Goal: Leave review/rating: Share an evaluation or opinion about a product, service, or content

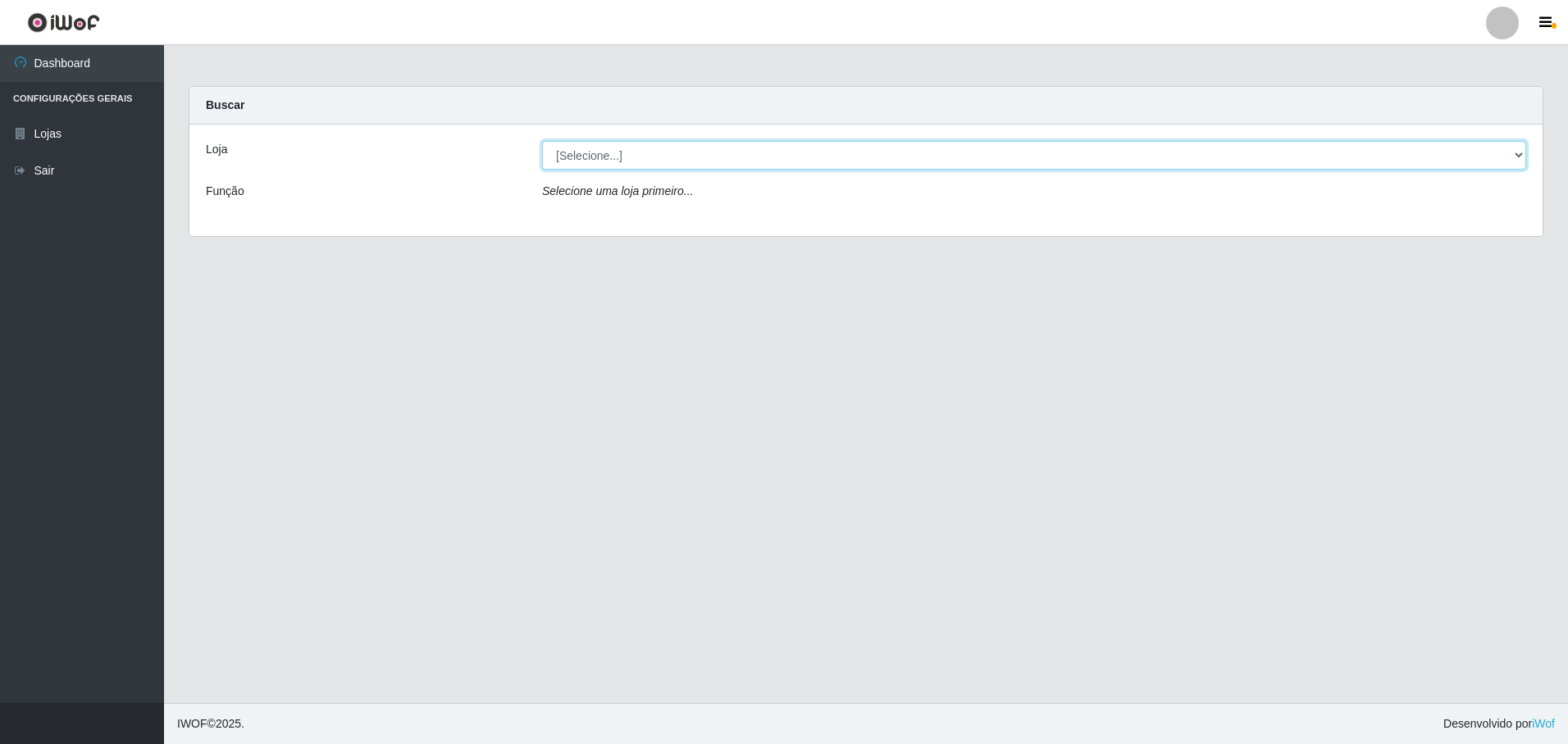
click at [601, 155] on select "[Selecione...] Extrabom - Loja 05 [GEOGRAPHIC_DATA]" at bounding box center [1033, 155] width 984 height 29
select select "494"
click at [542, 141] on select "[Selecione...] Extrabom - Loja 05 [GEOGRAPHIC_DATA]" at bounding box center [1033, 155] width 984 height 29
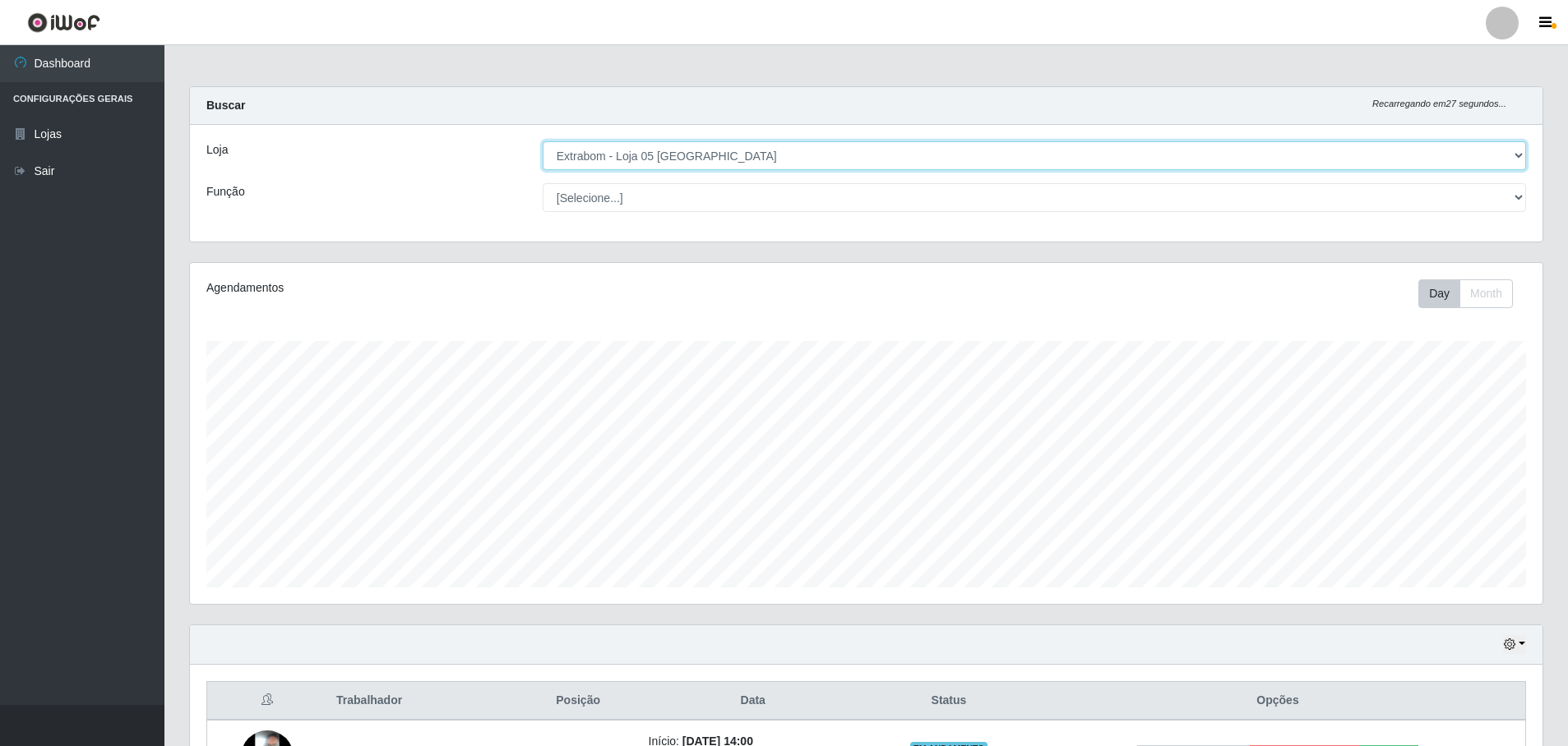
scroll to position [199, 0]
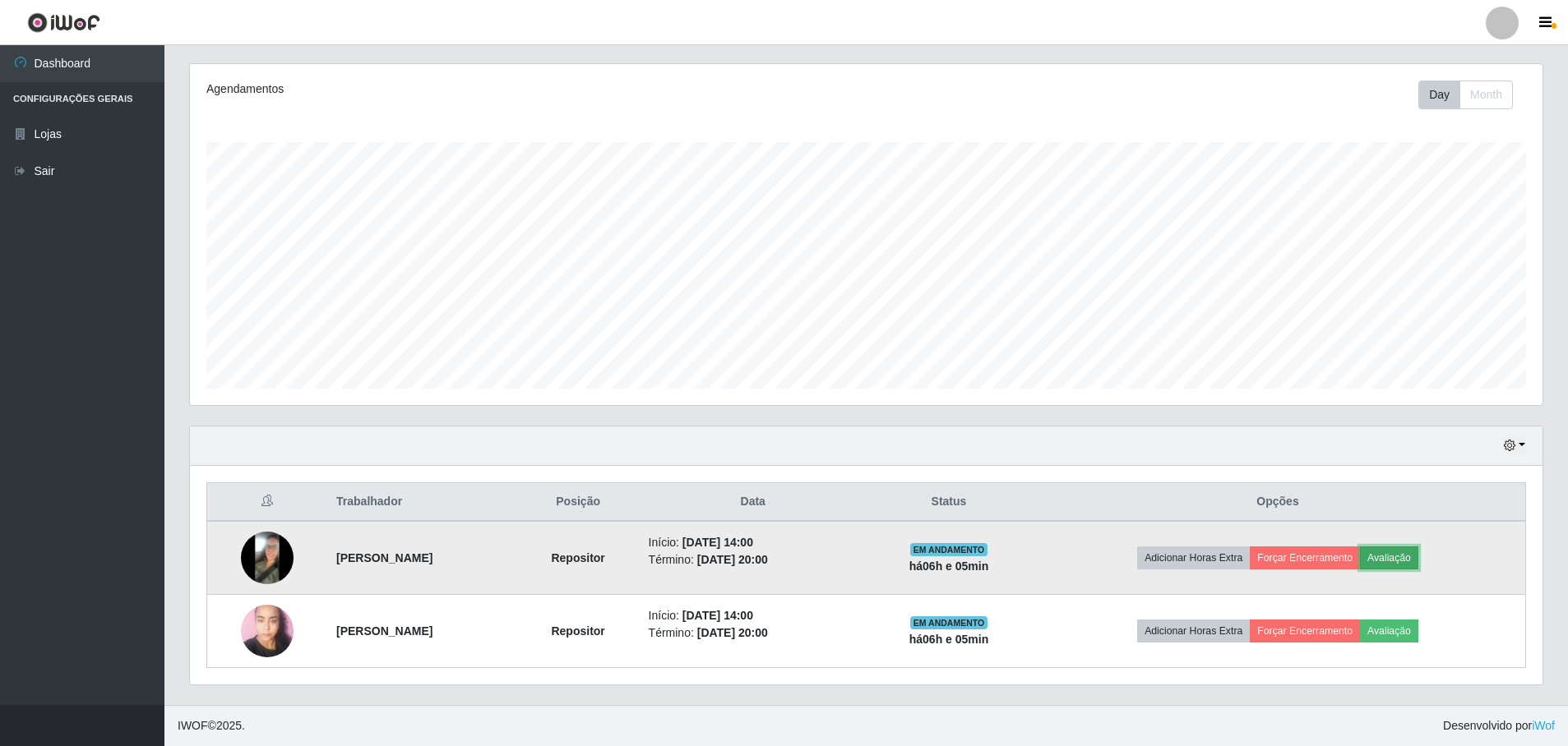
click at [1419, 561] on button "Avaliação" at bounding box center [1390, 558] width 58 height 23
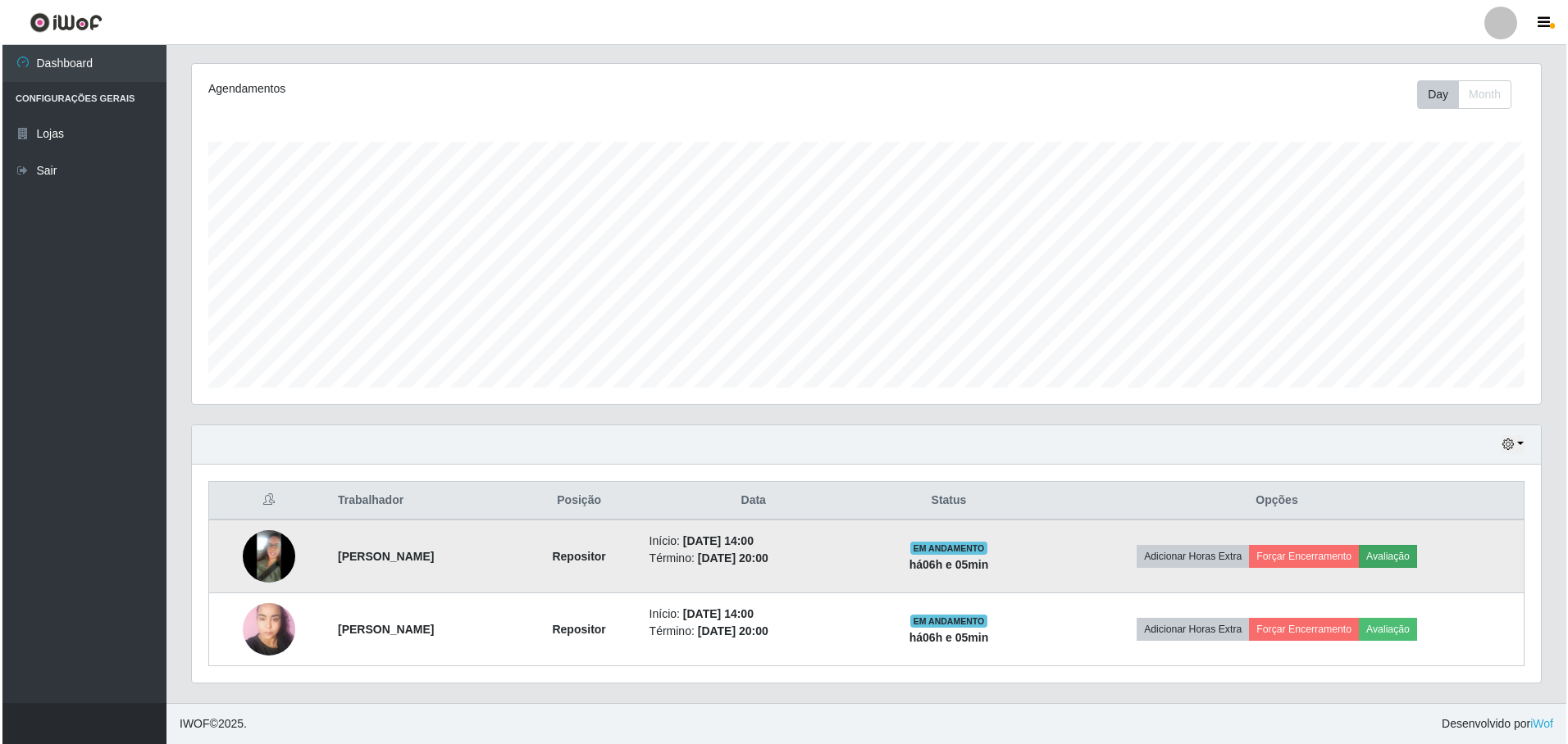
scroll to position [340, 1340]
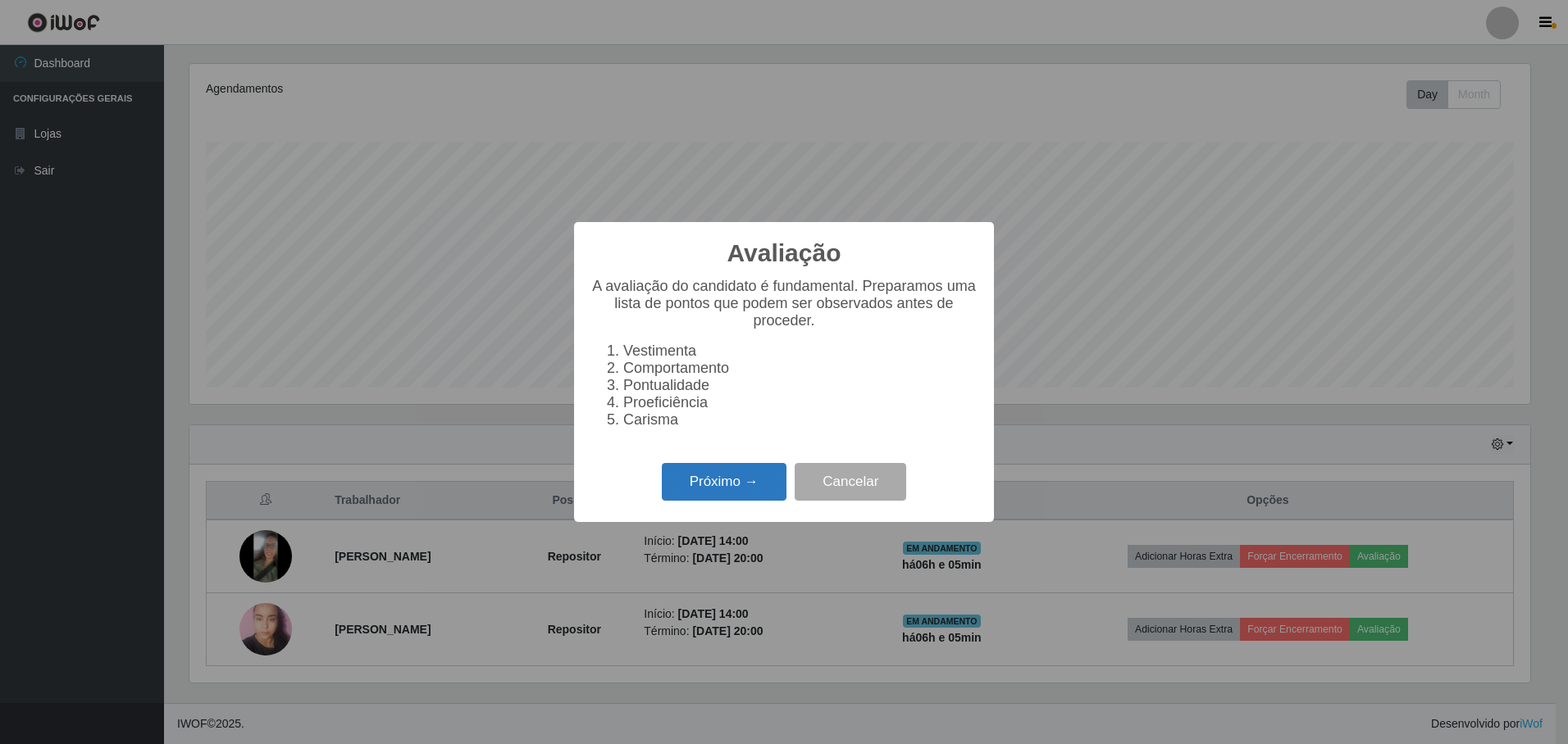
click at [716, 490] on button "Próximo →" at bounding box center [724, 482] width 125 height 39
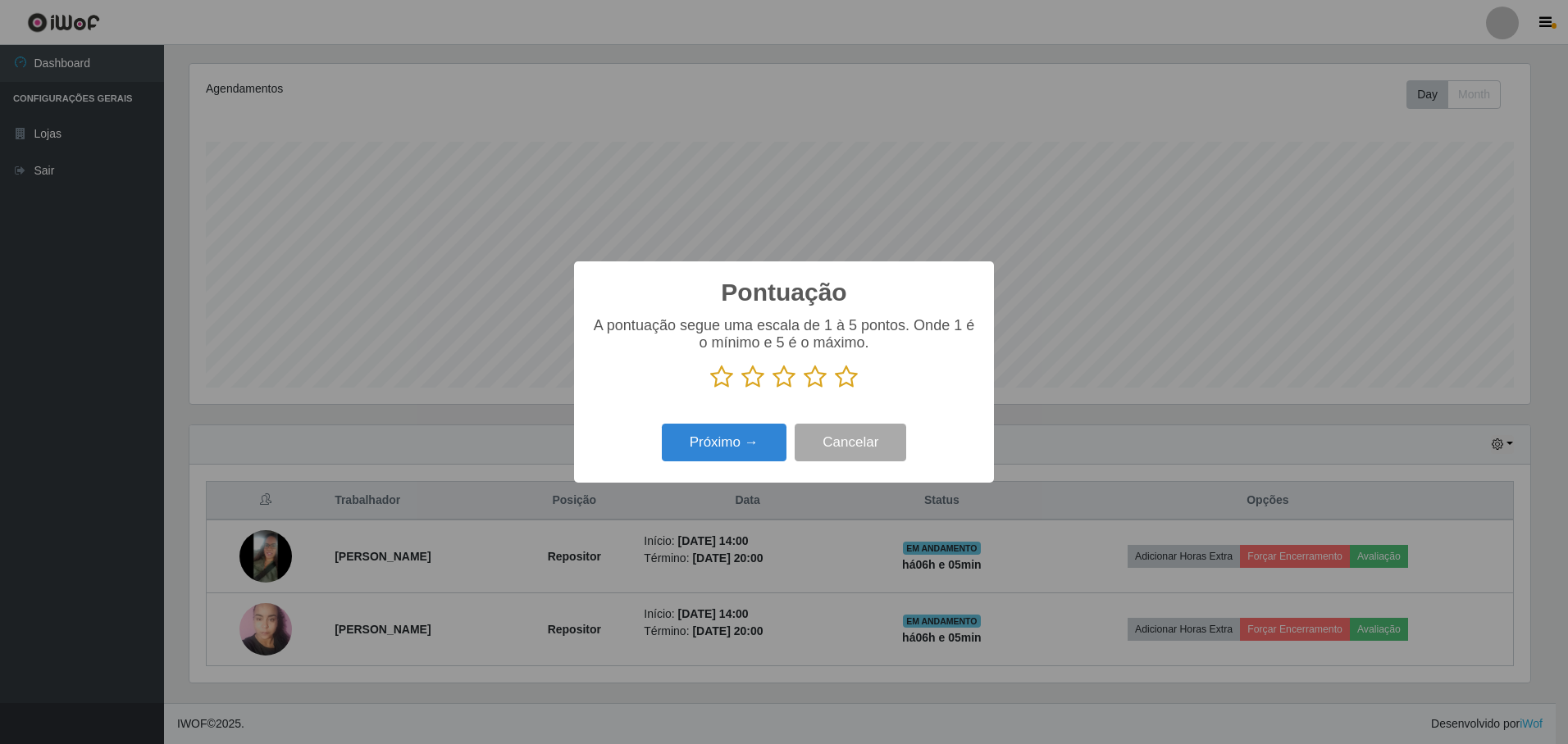
scroll to position [819352, 818635]
click at [845, 379] on icon at bounding box center [845, 377] width 23 height 24
click at [835, 389] on input "radio" at bounding box center [835, 389] width 0 height 0
click at [733, 447] on button "Próximo →" at bounding box center [724, 442] width 125 height 39
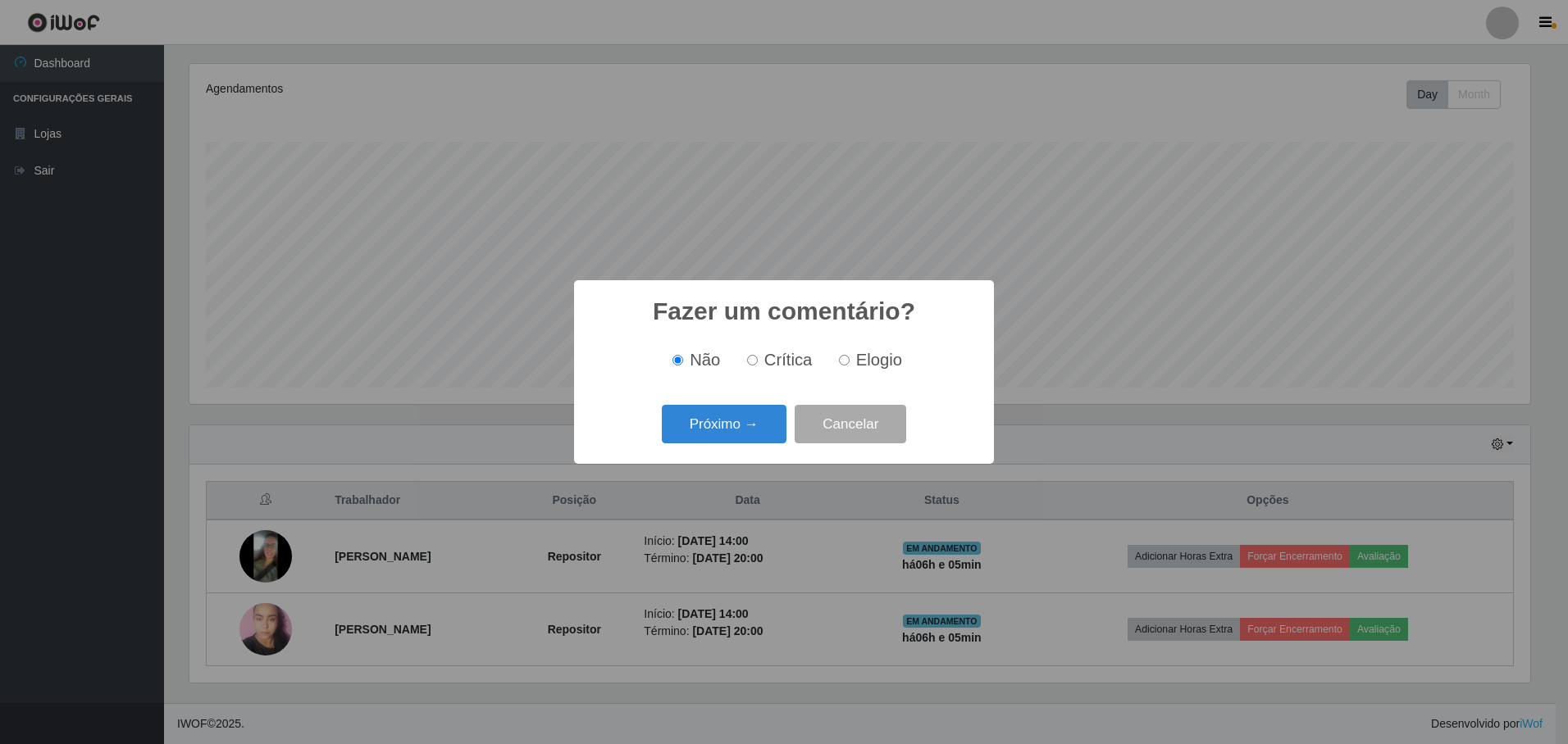
click at [842, 359] on input "Elogio" at bounding box center [845, 360] width 11 height 11
radio input "true"
click at [728, 425] on button "Próximo →" at bounding box center [724, 423] width 125 height 39
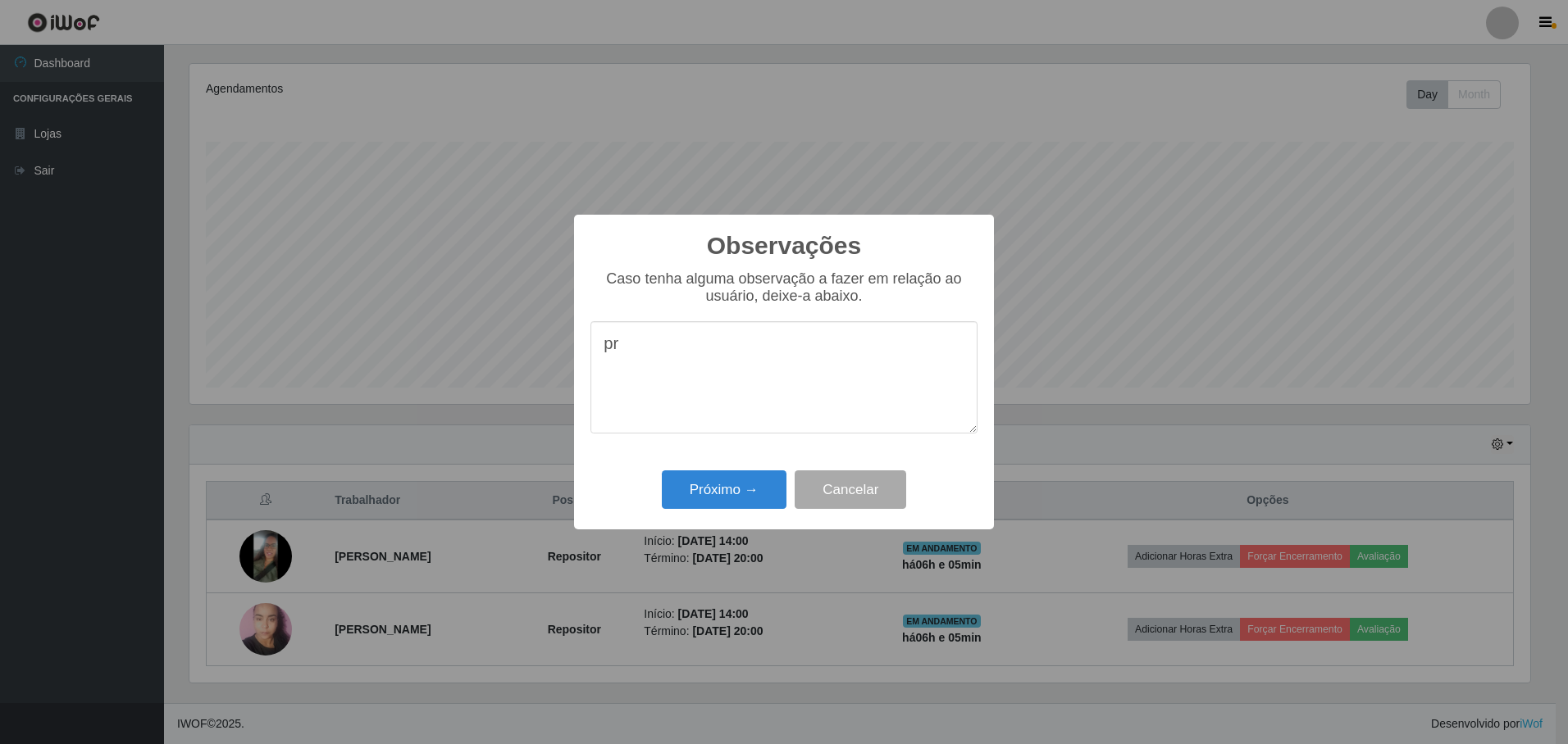
type textarea "p"
drag, startPoint x: 602, startPoint y: 349, endPoint x: 910, endPoint y: 351, distance: 308.0
click at [910, 353] on textarea "Prestadora é eficiente em suas atividades" at bounding box center [784, 377] width 387 height 112
type textarea "Prestadora é eficiente em suas atividades"
click at [723, 489] on button "Próximo →" at bounding box center [724, 489] width 125 height 39
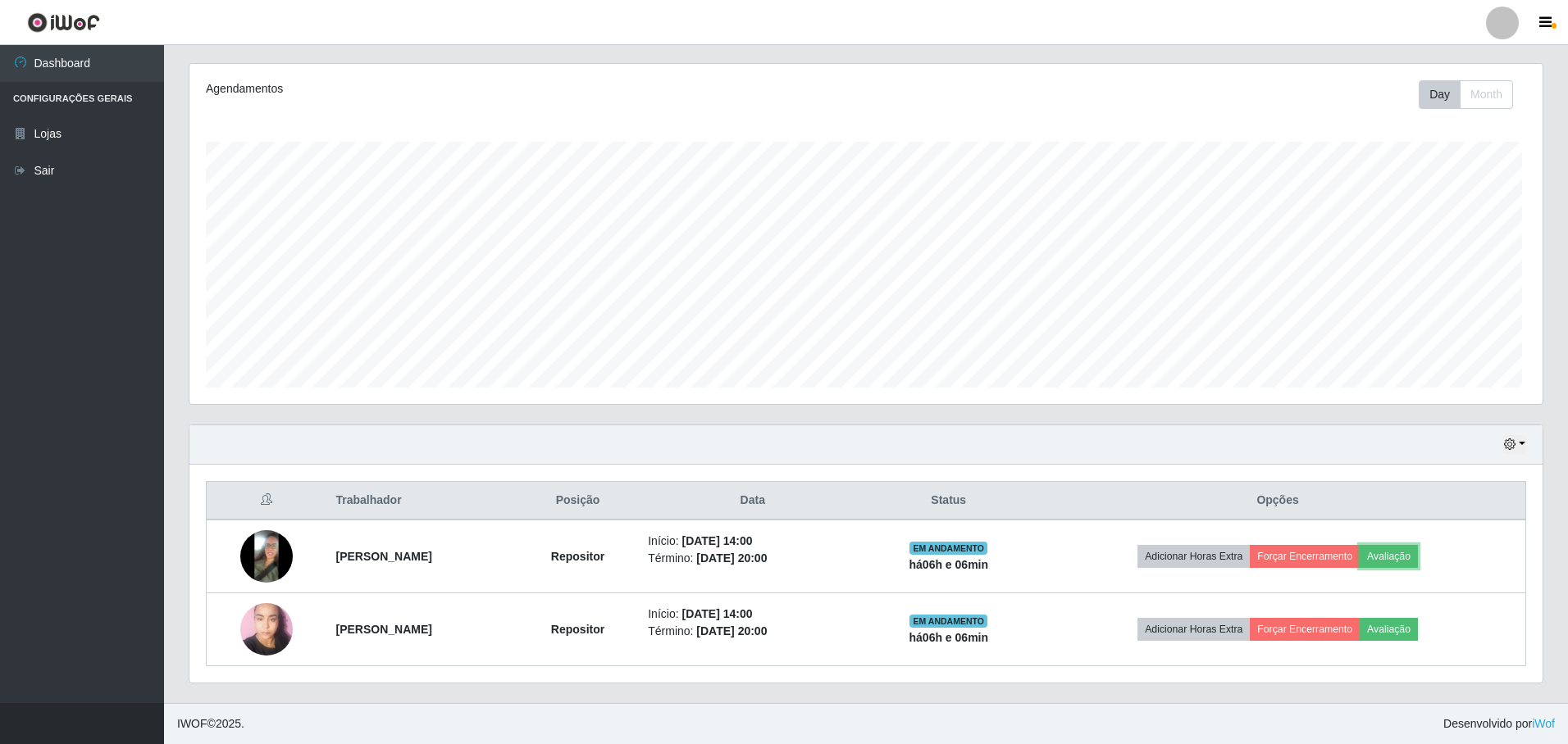
scroll to position [340, 1349]
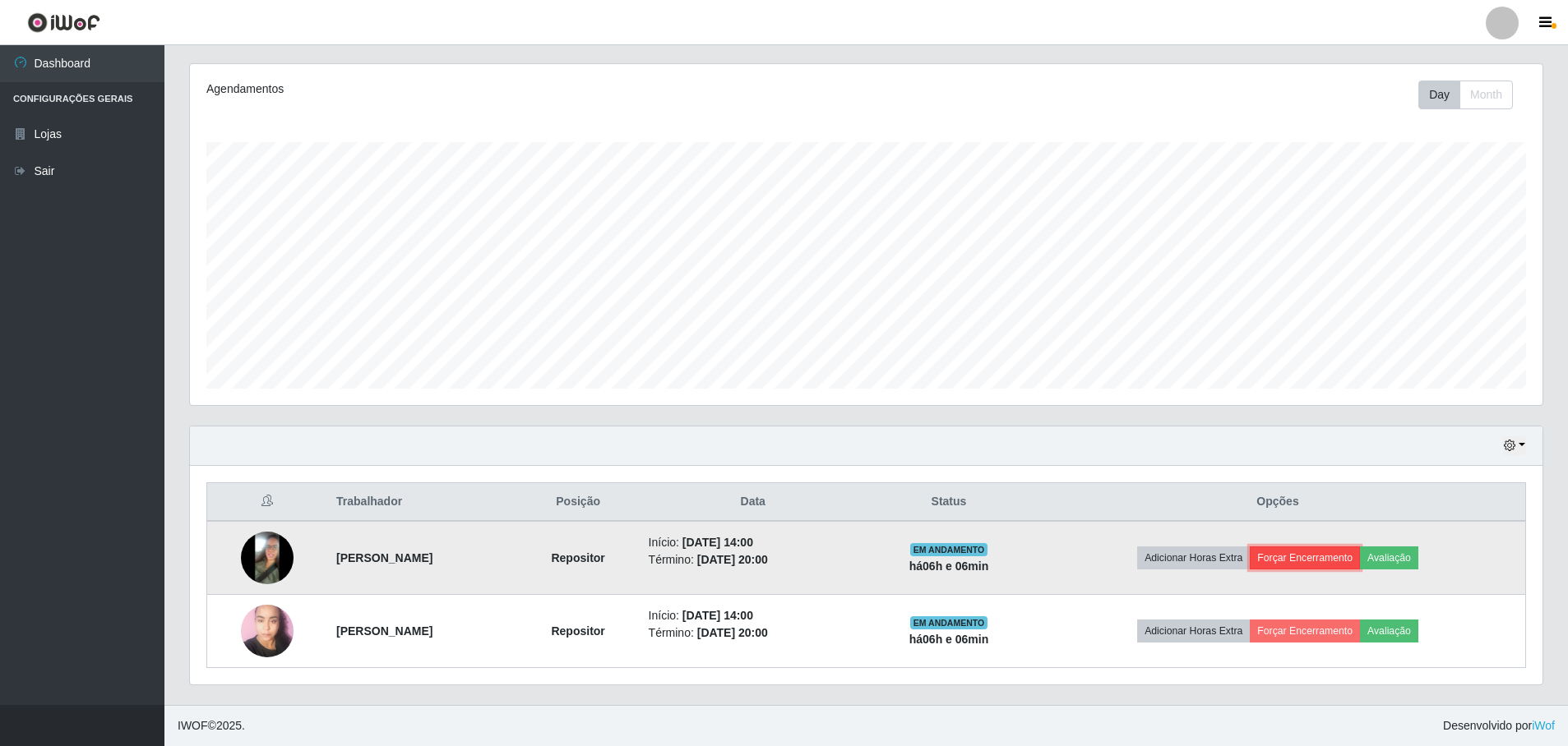
click at [1316, 556] on button "Forçar Encerramento" at bounding box center [1305, 558] width 111 height 23
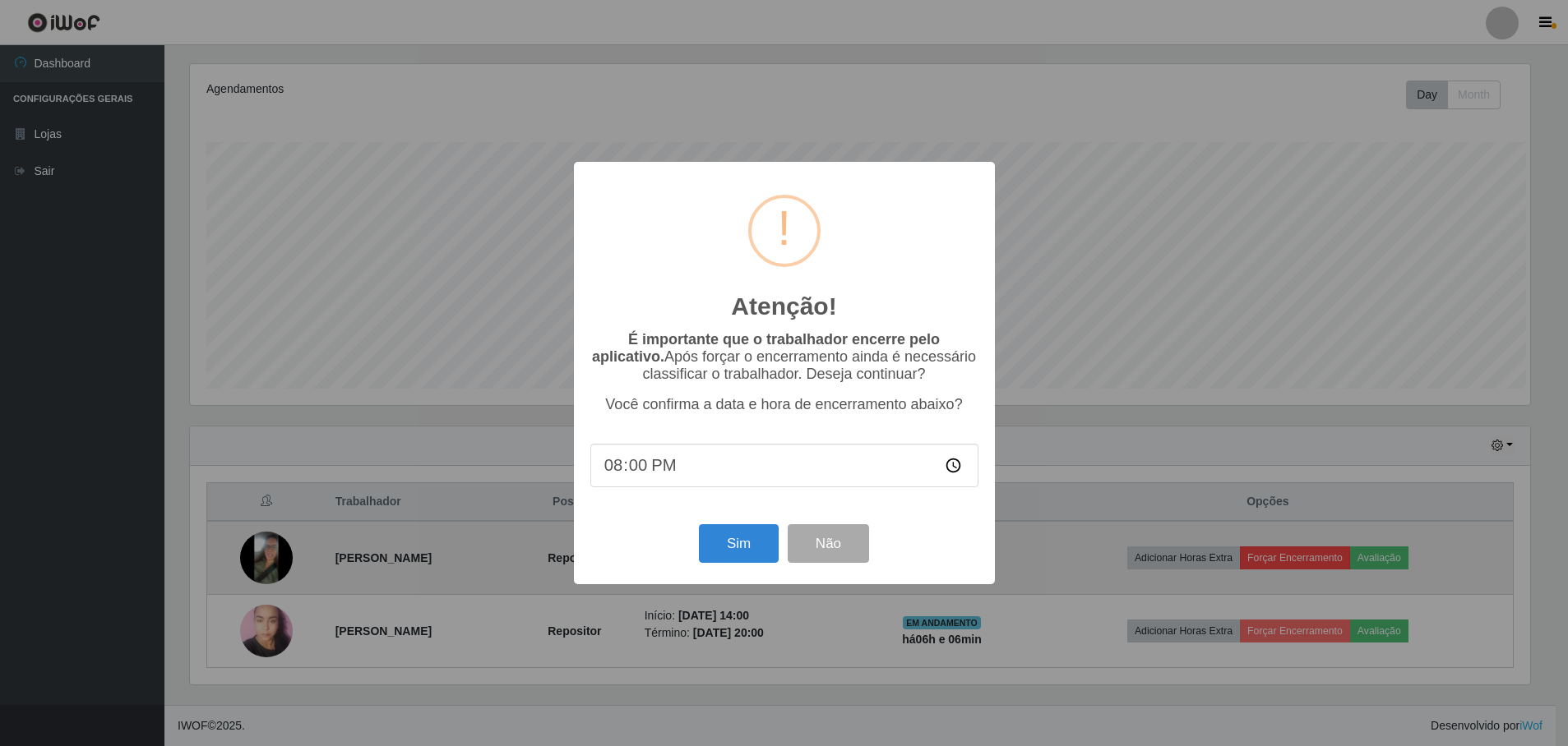
scroll to position [341, 1344]
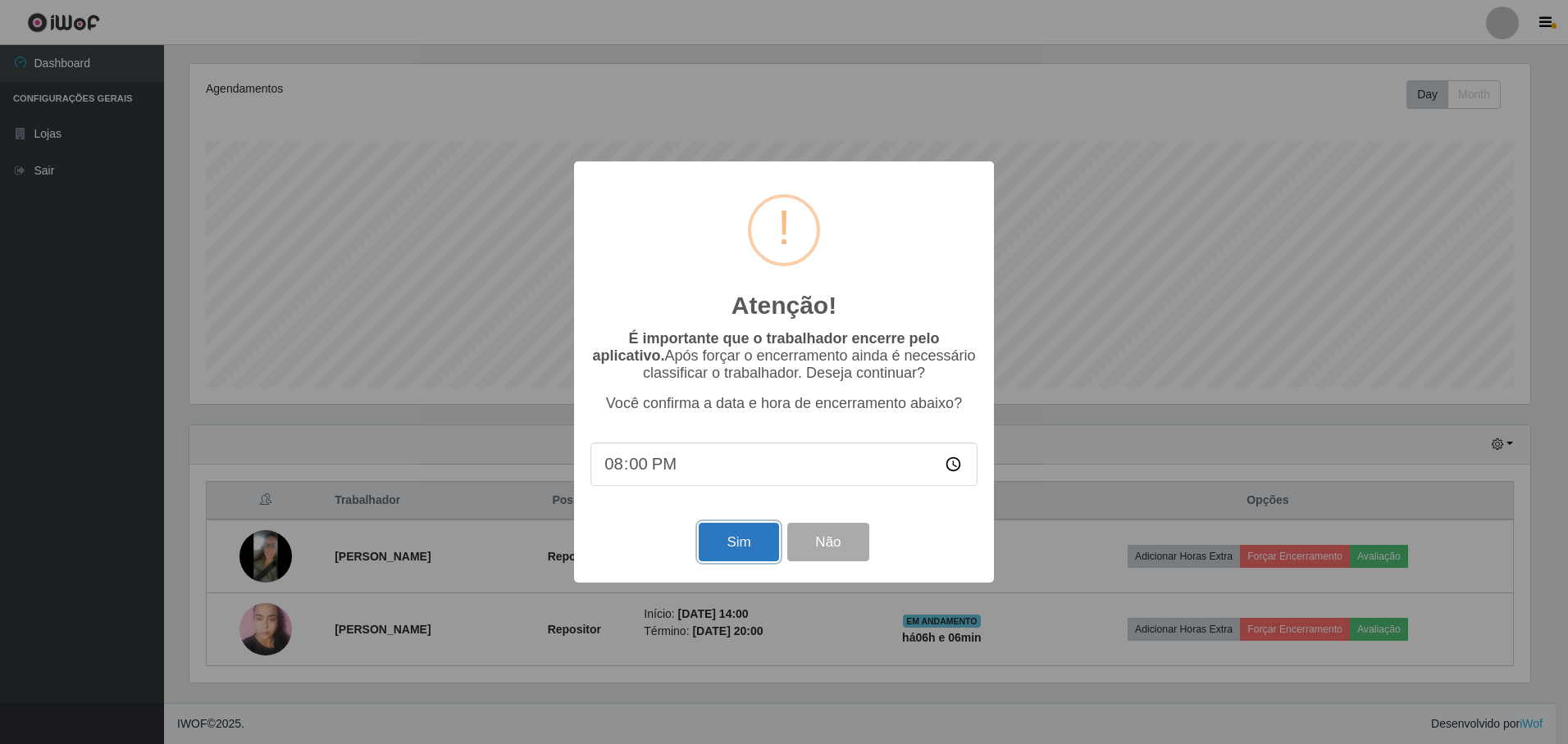
click at [743, 551] on button "Sim" at bounding box center [738, 542] width 79 height 39
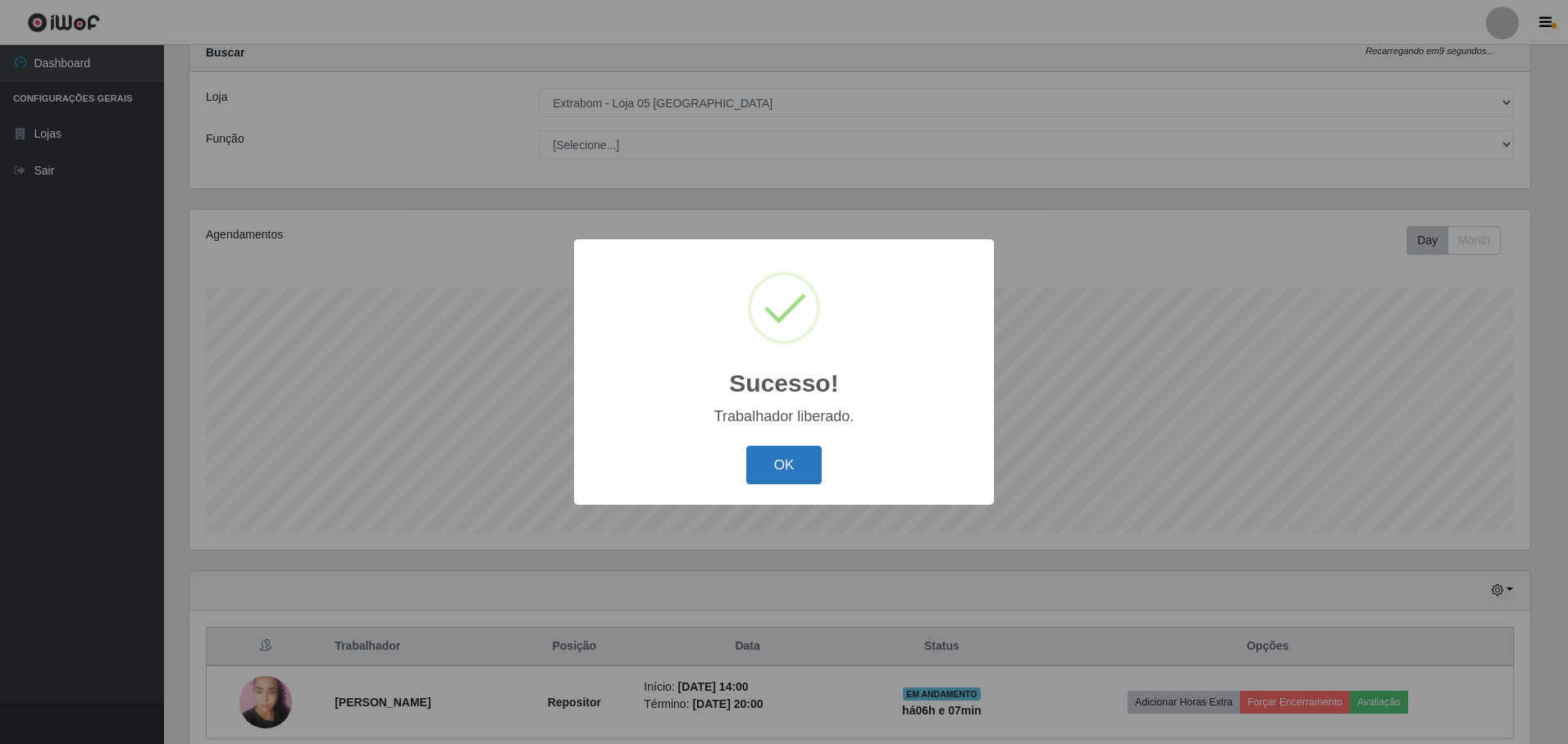
click at [774, 476] on button "OK" at bounding box center [784, 465] width 76 height 39
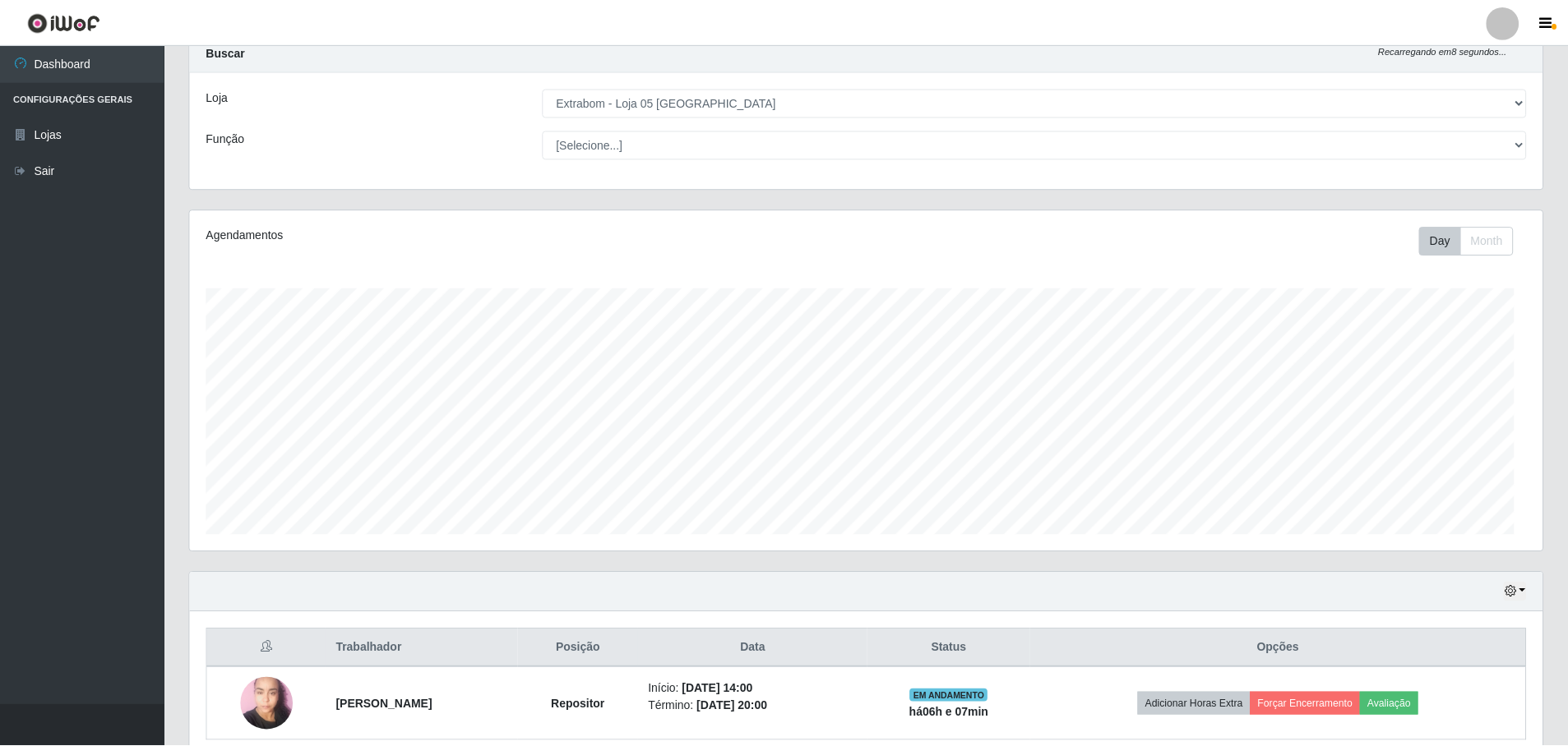
scroll to position [341, 1352]
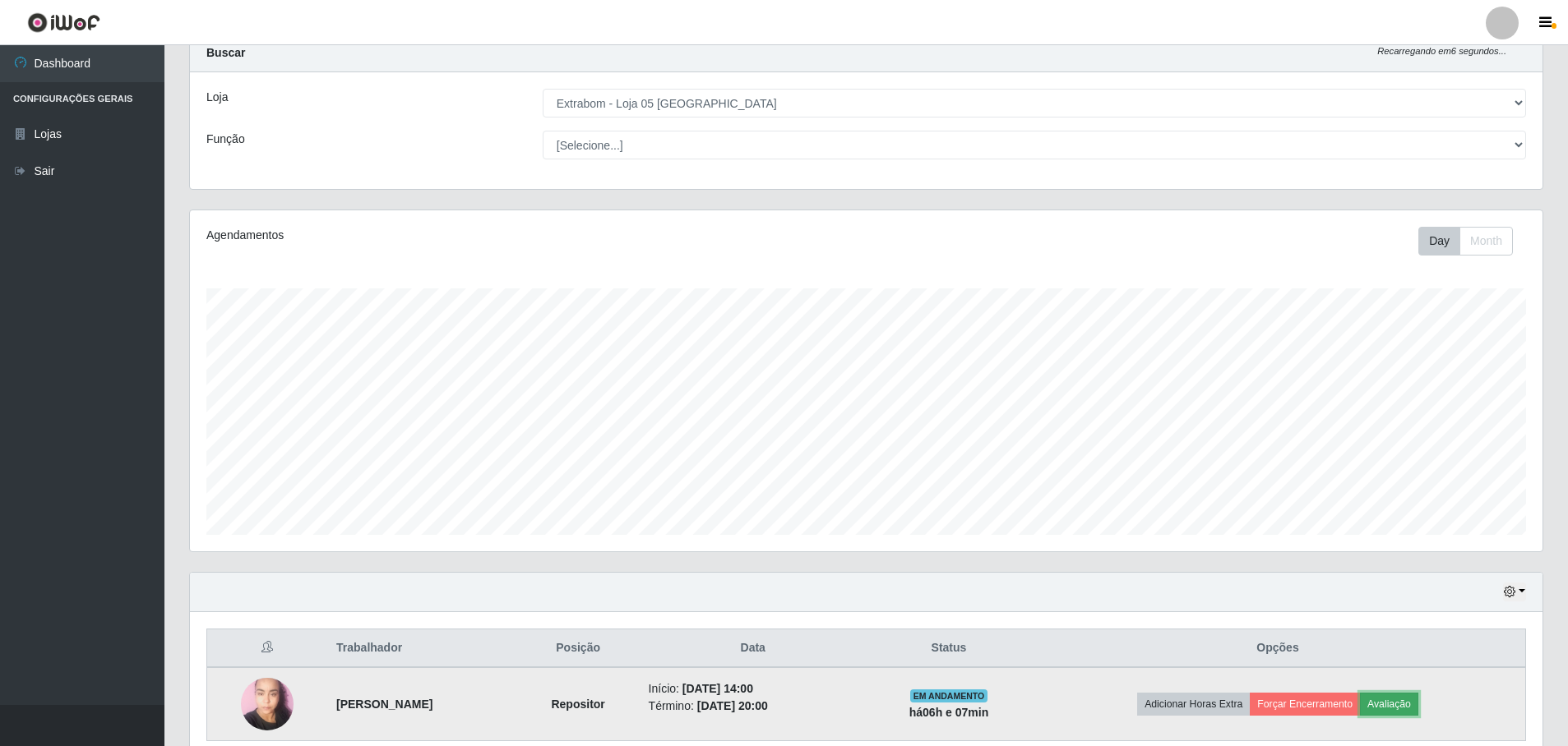
click at [1407, 702] on button "Avaliação" at bounding box center [1390, 703] width 58 height 23
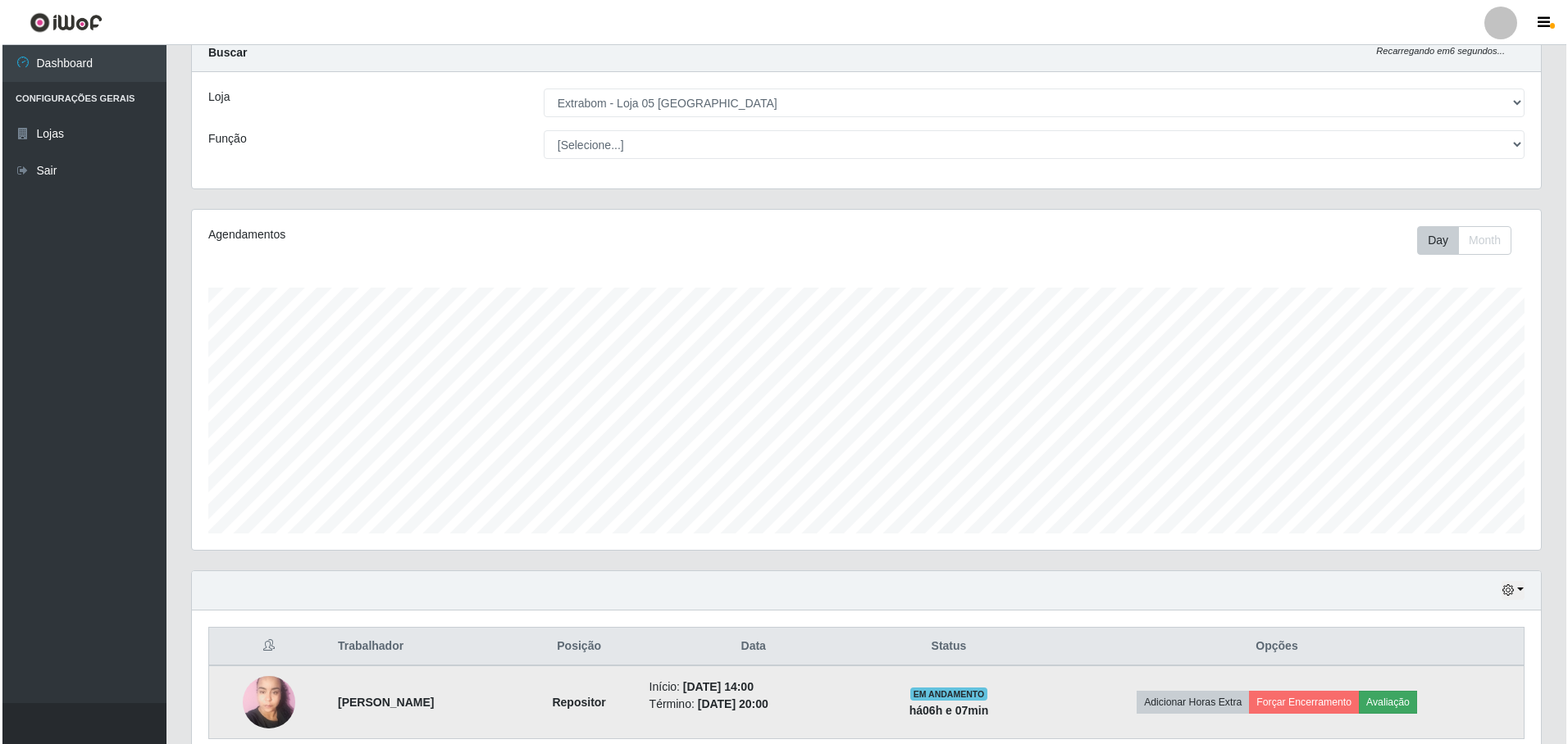
scroll to position [340, 1340]
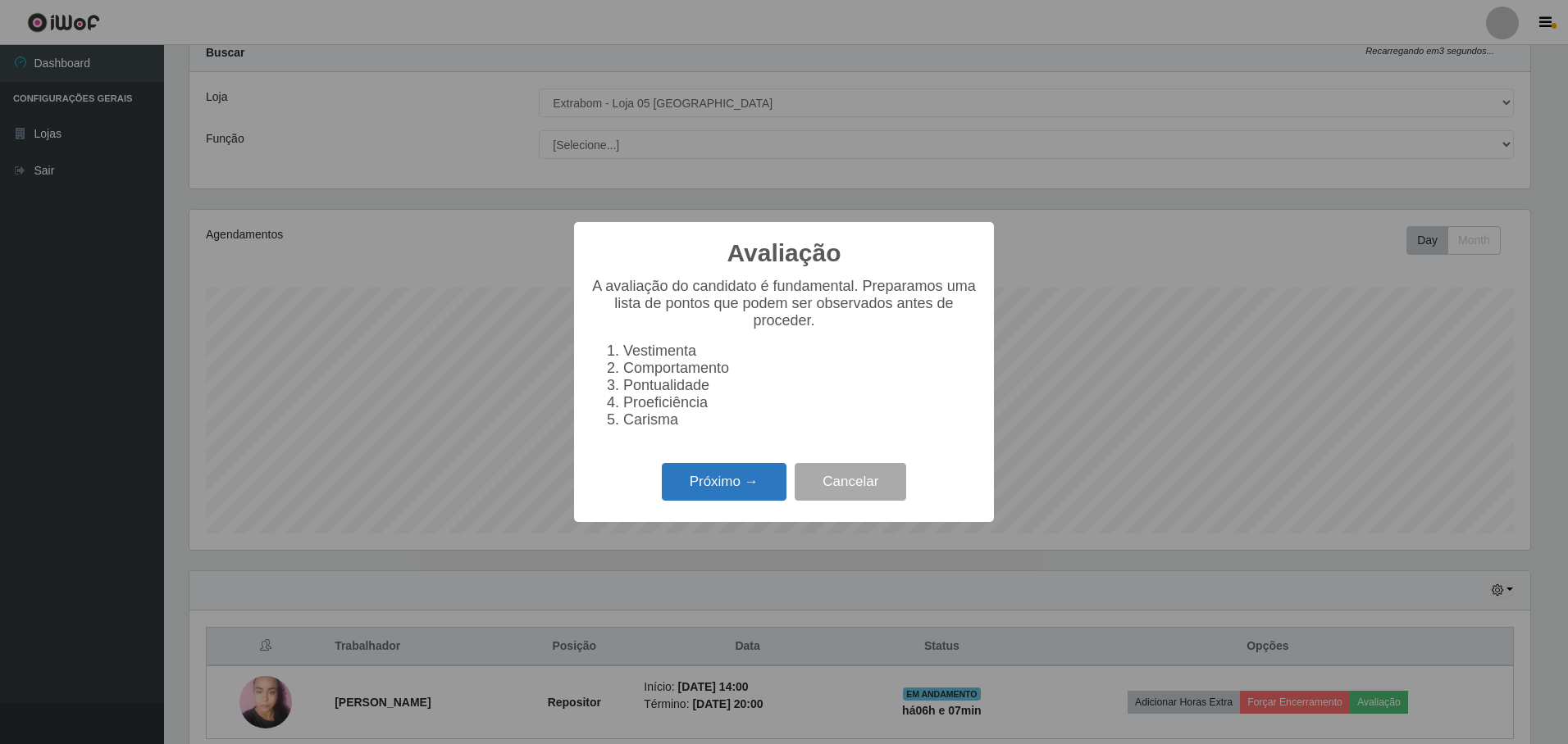
click at [708, 482] on button "Próximo →" at bounding box center [724, 482] width 125 height 39
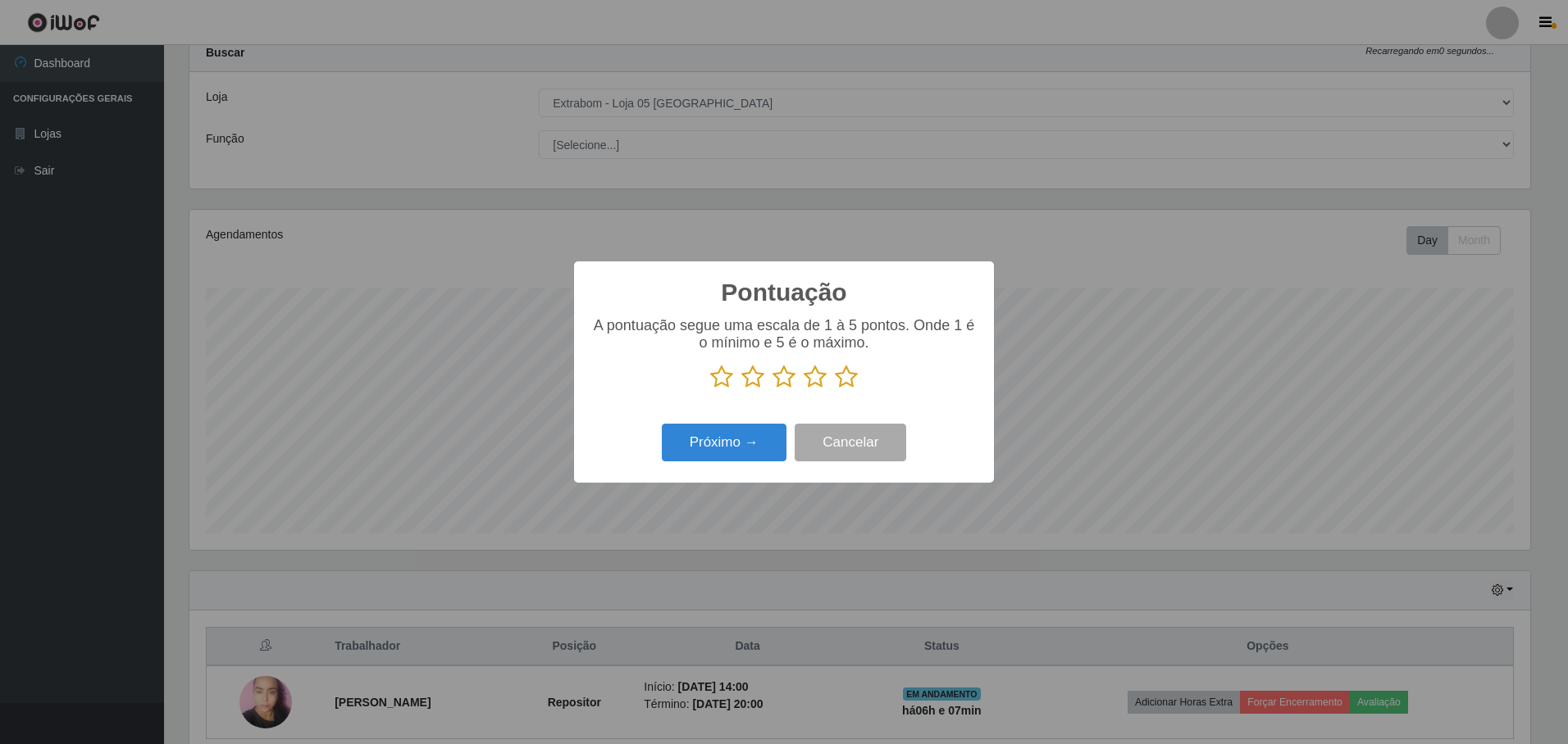
click at [845, 378] on icon at bounding box center [845, 377] width 23 height 24
click at [835, 389] on input "radio" at bounding box center [835, 389] width 0 height 0
click at [735, 447] on button "Próximo →" at bounding box center [724, 442] width 125 height 39
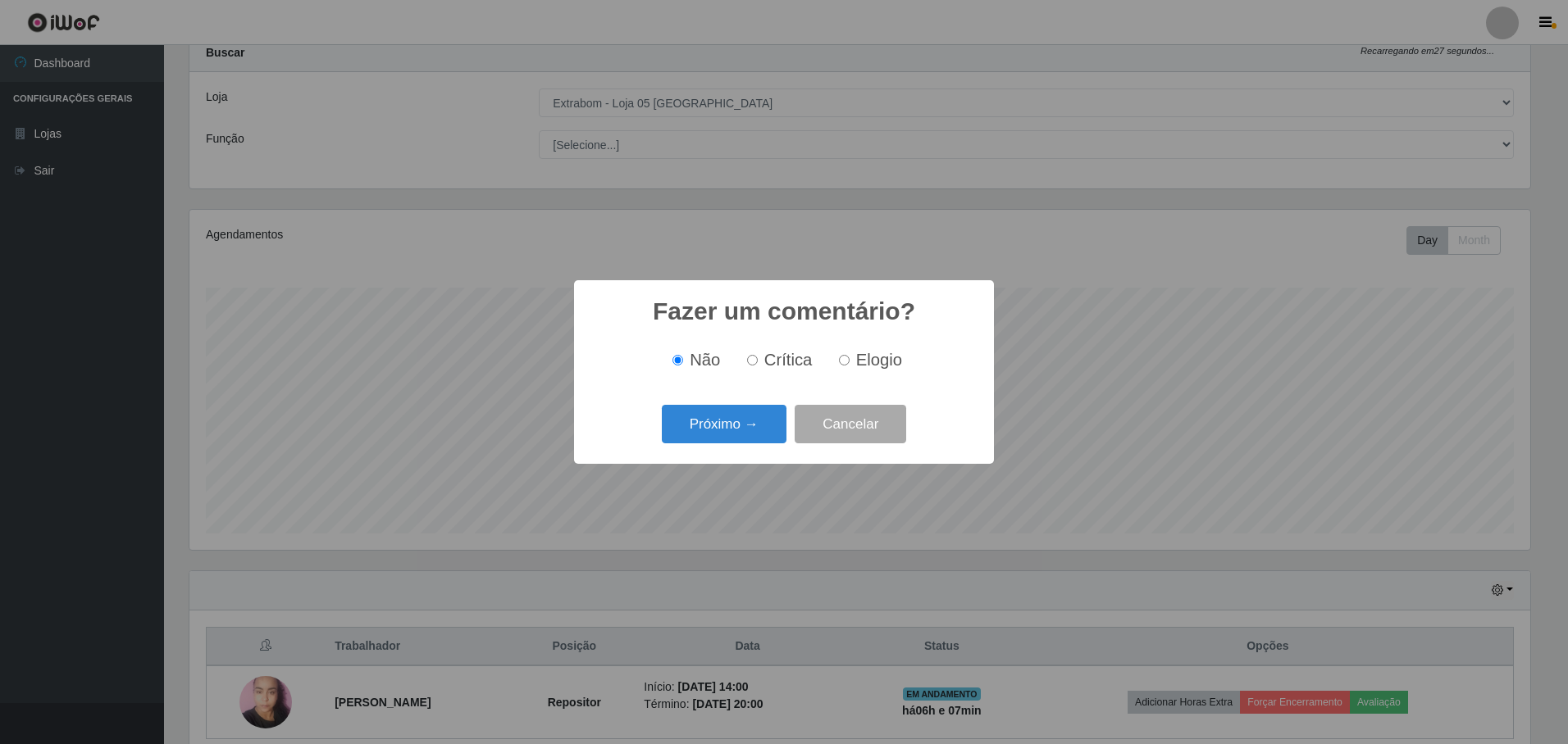
click at [846, 360] on input "Elogio" at bounding box center [845, 360] width 11 height 11
radio input "true"
click at [734, 421] on button "Próximo →" at bounding box center [724, 423] width 125 height 39
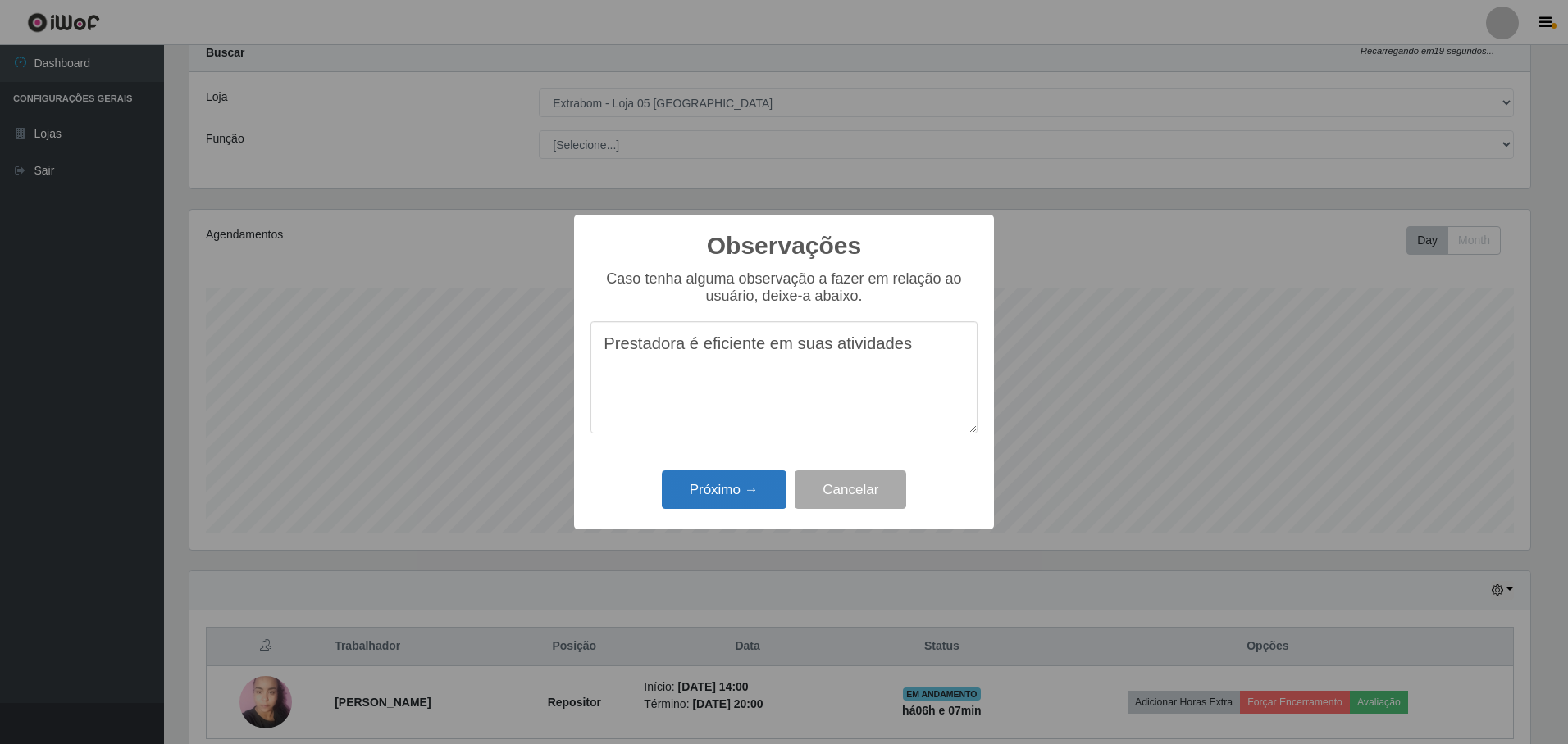
type textarea "Prestadora é eficiente em suas atividades"
click at [732, 492] on button "Próximo →" at bounding box center [724, 489] width 125 height 39
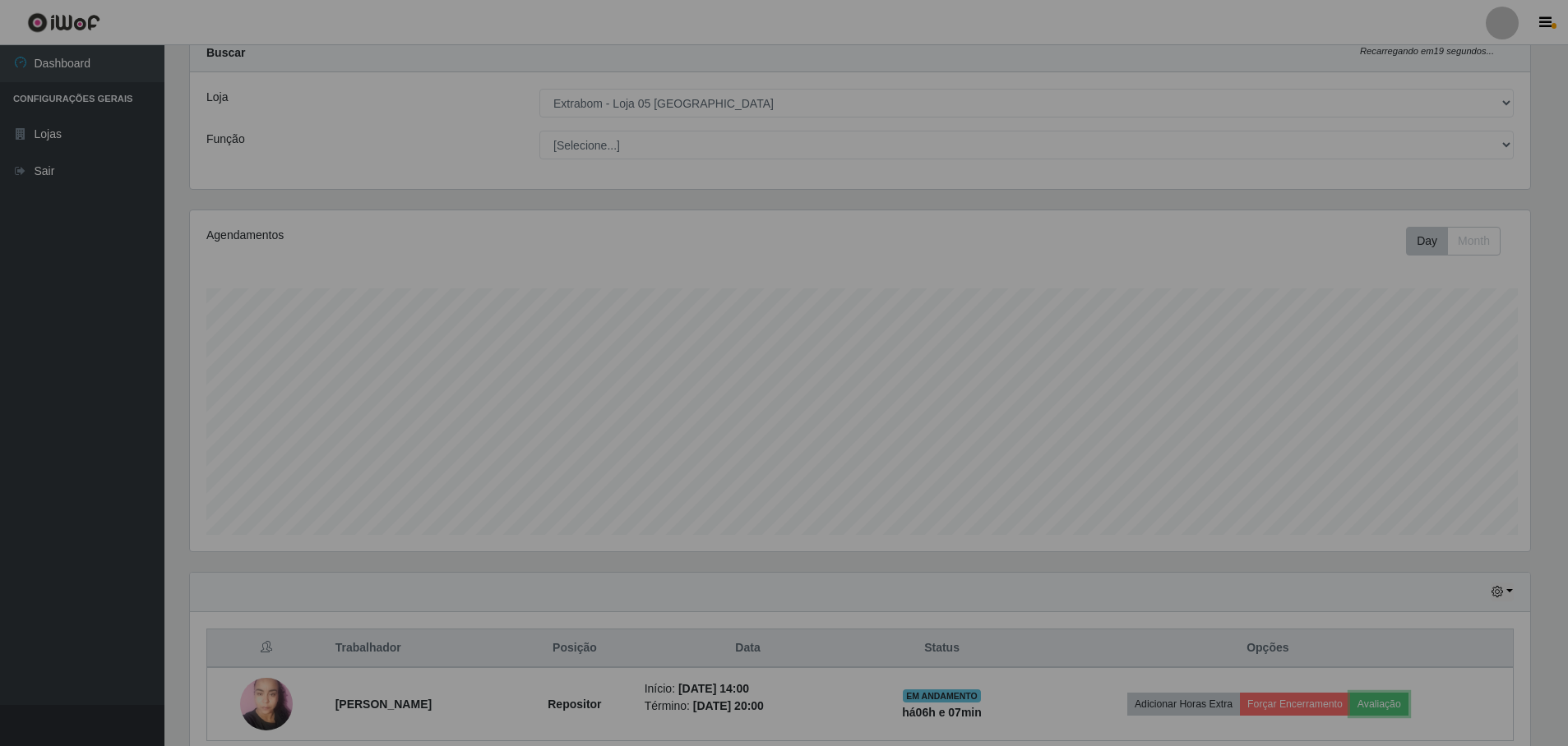
scroll to position [341, 1352]
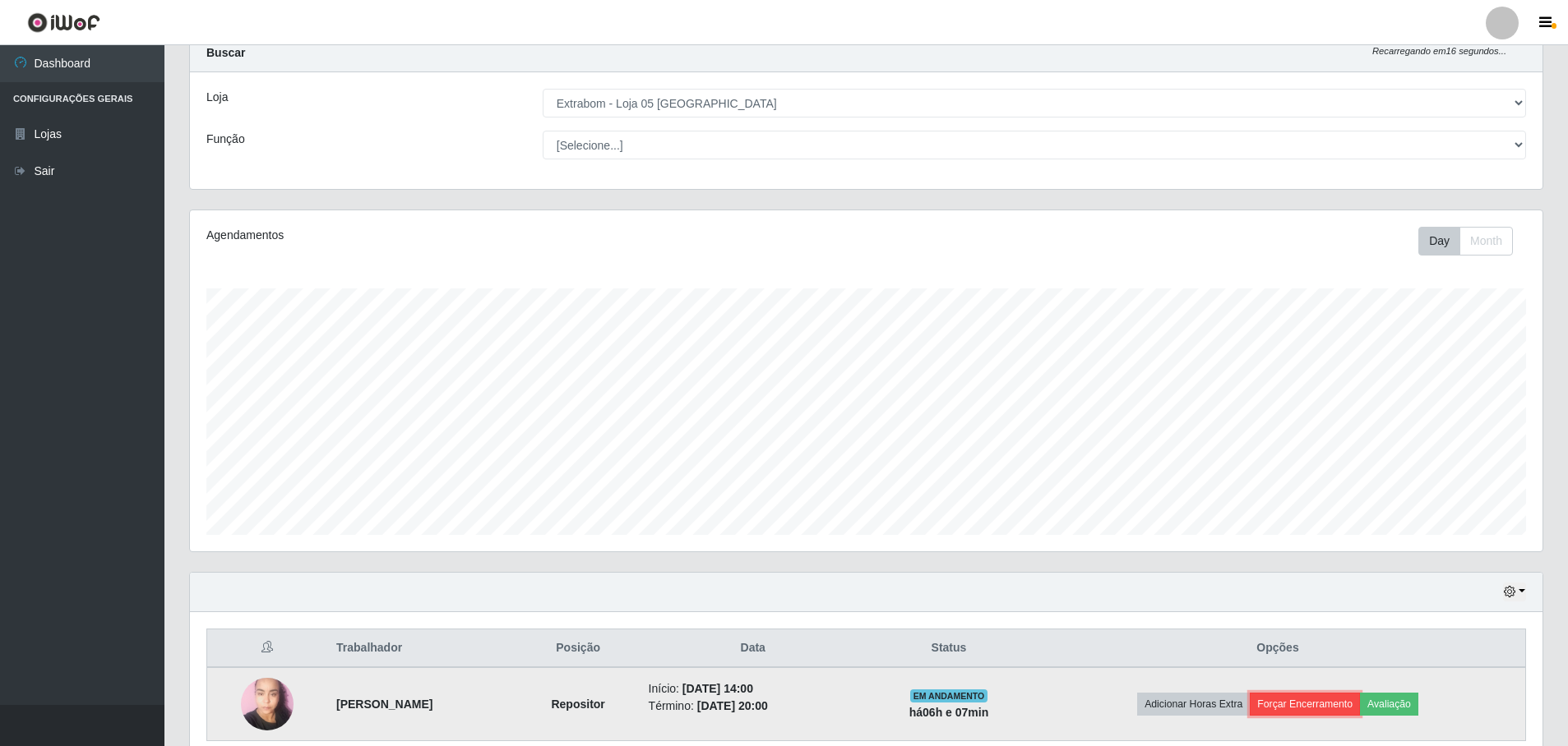
click at [1327, 705] on button "Forçar Encerramento" at bounding box center [1305, 703] width 111 height 23
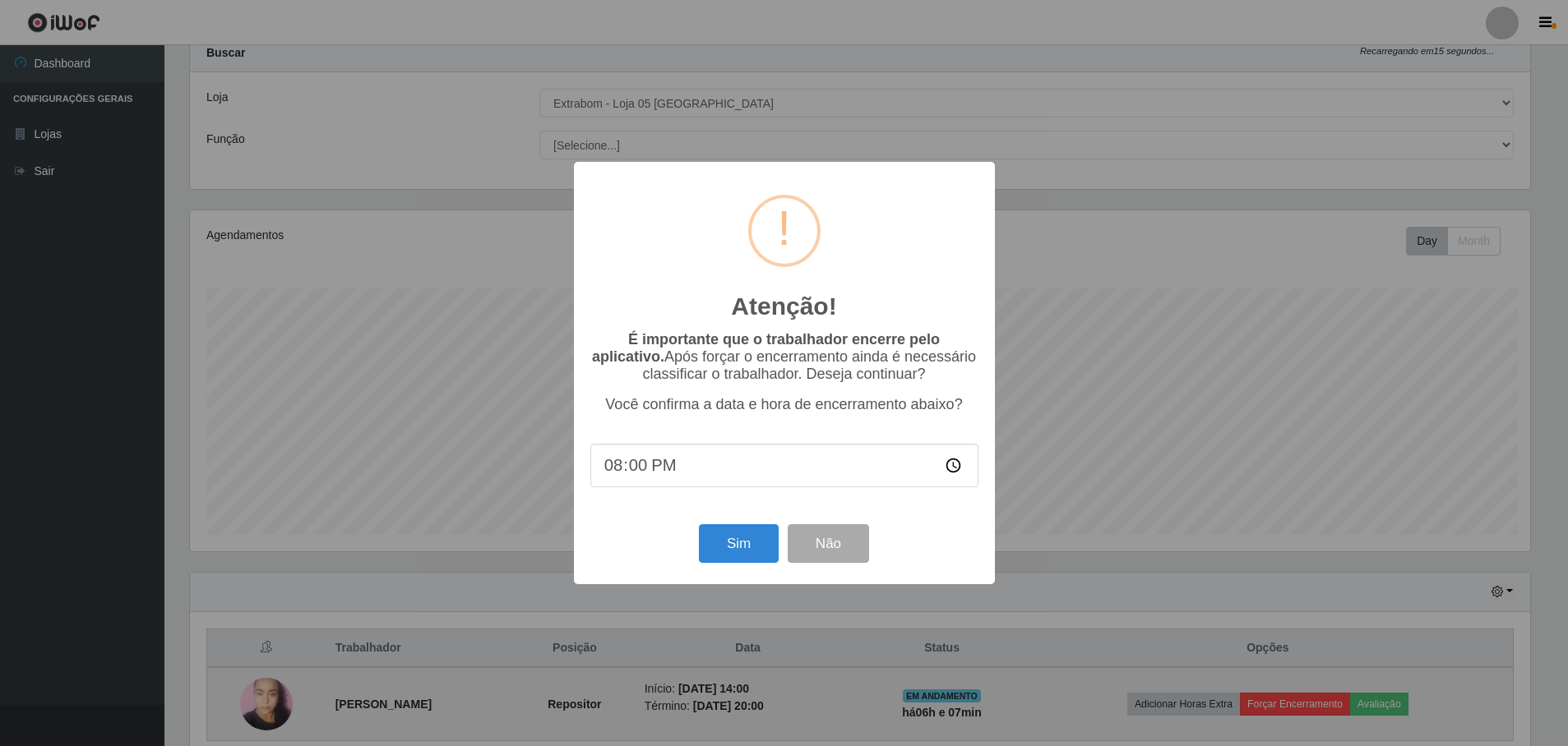
scroll to position [341, 1344]
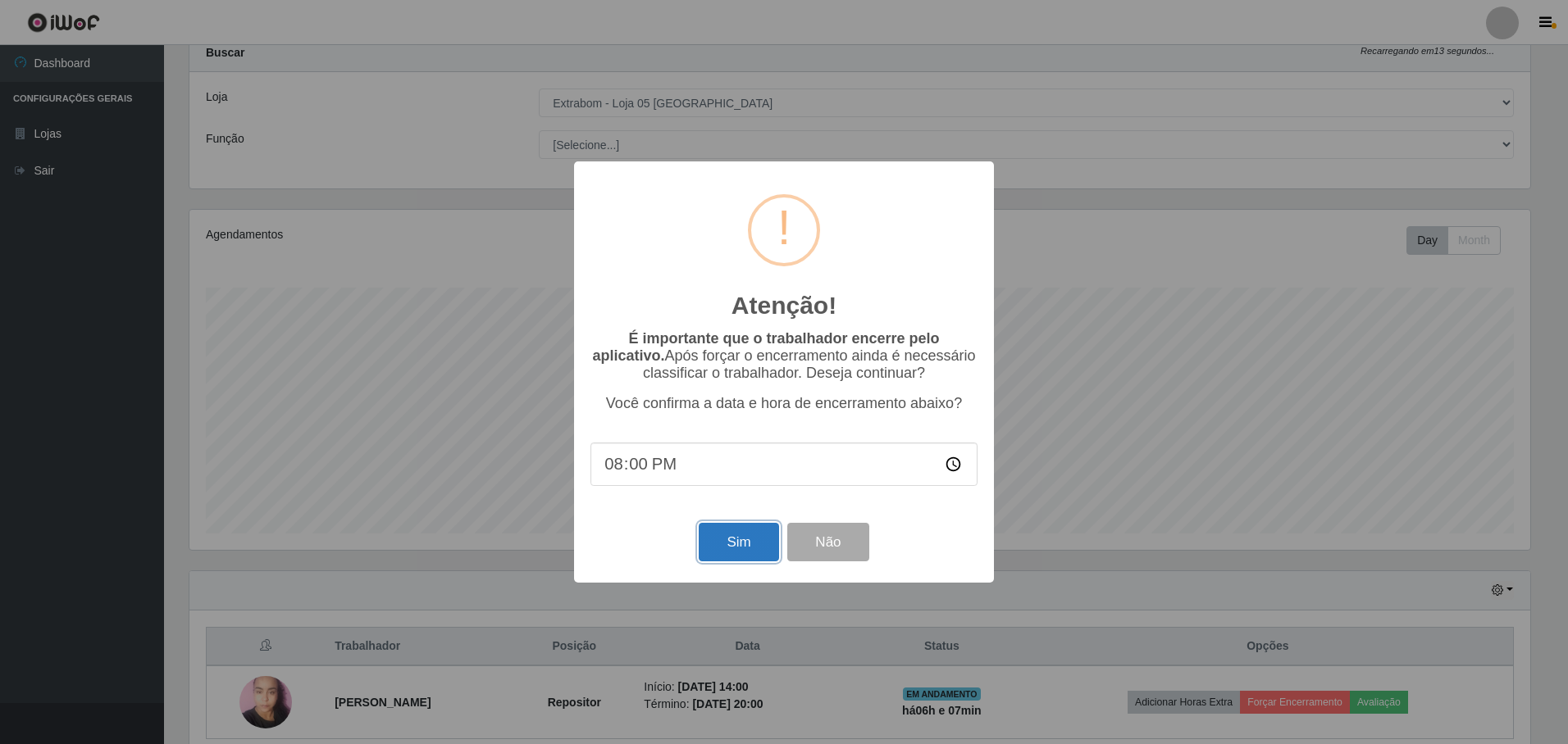
click at [742, 552] on button "Sim" at bounding box center [738, 542] width 79 height 39
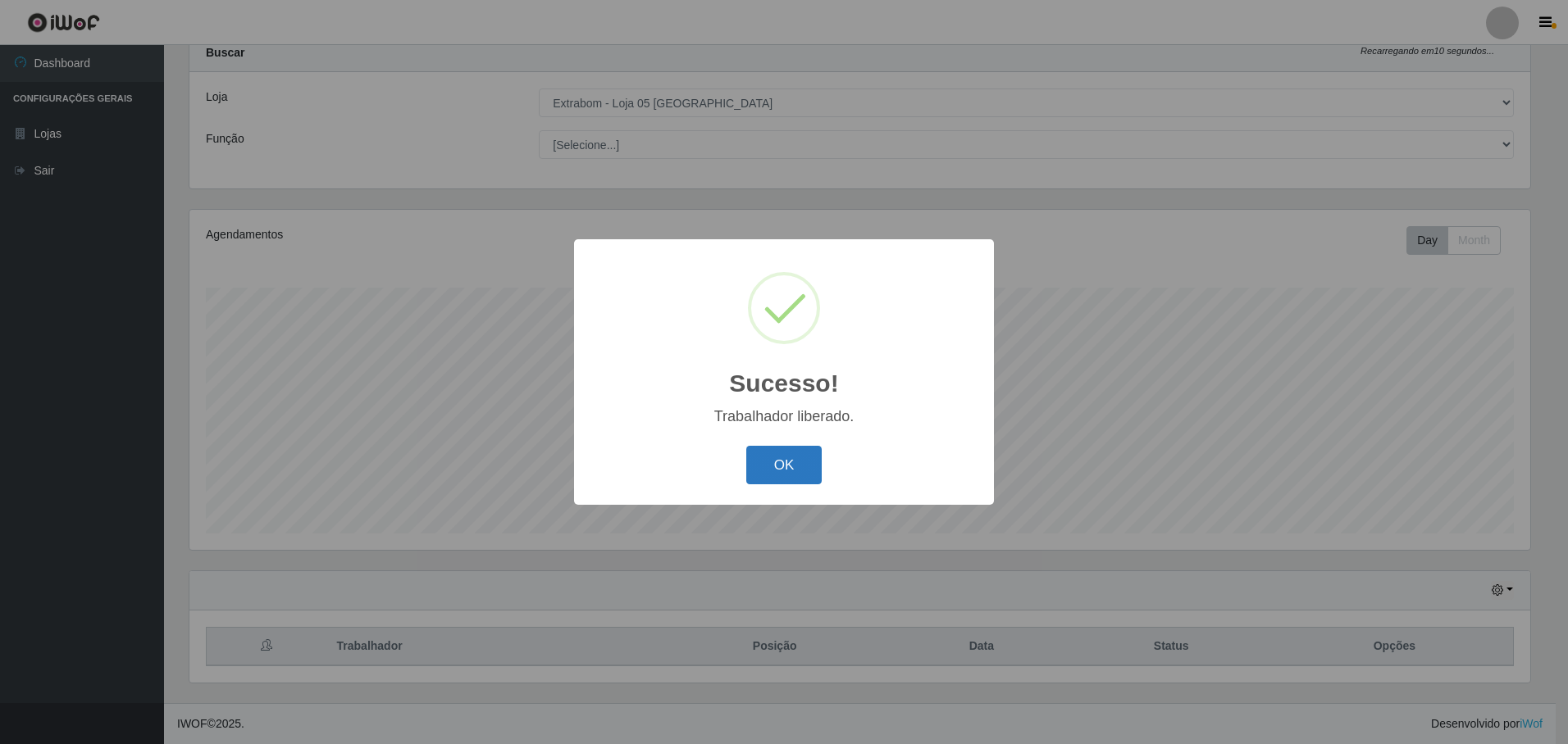
click at [782, 467] on button "OK" at bounding box center [784, 465] width 76 height 39
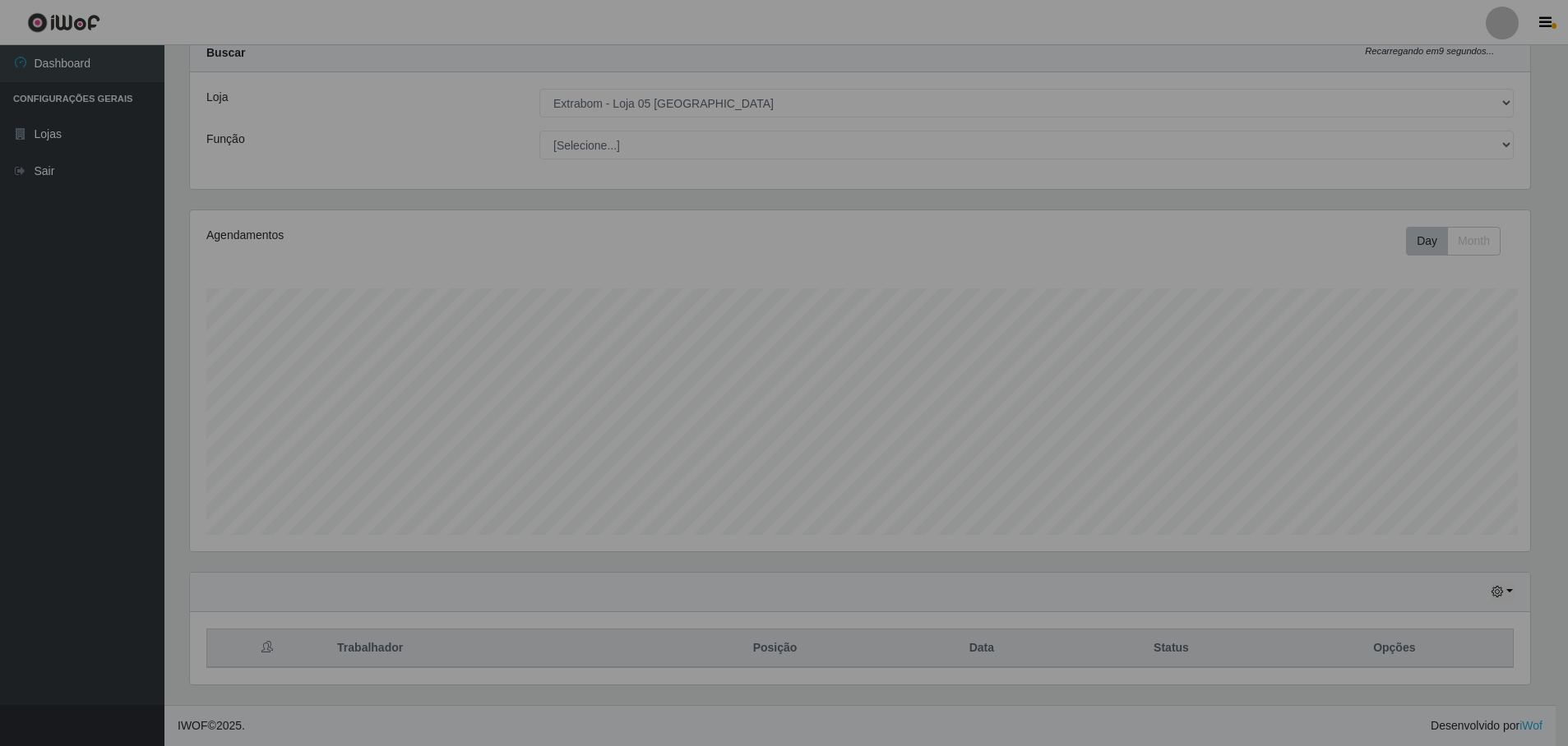
scroll to position [341, 1352]
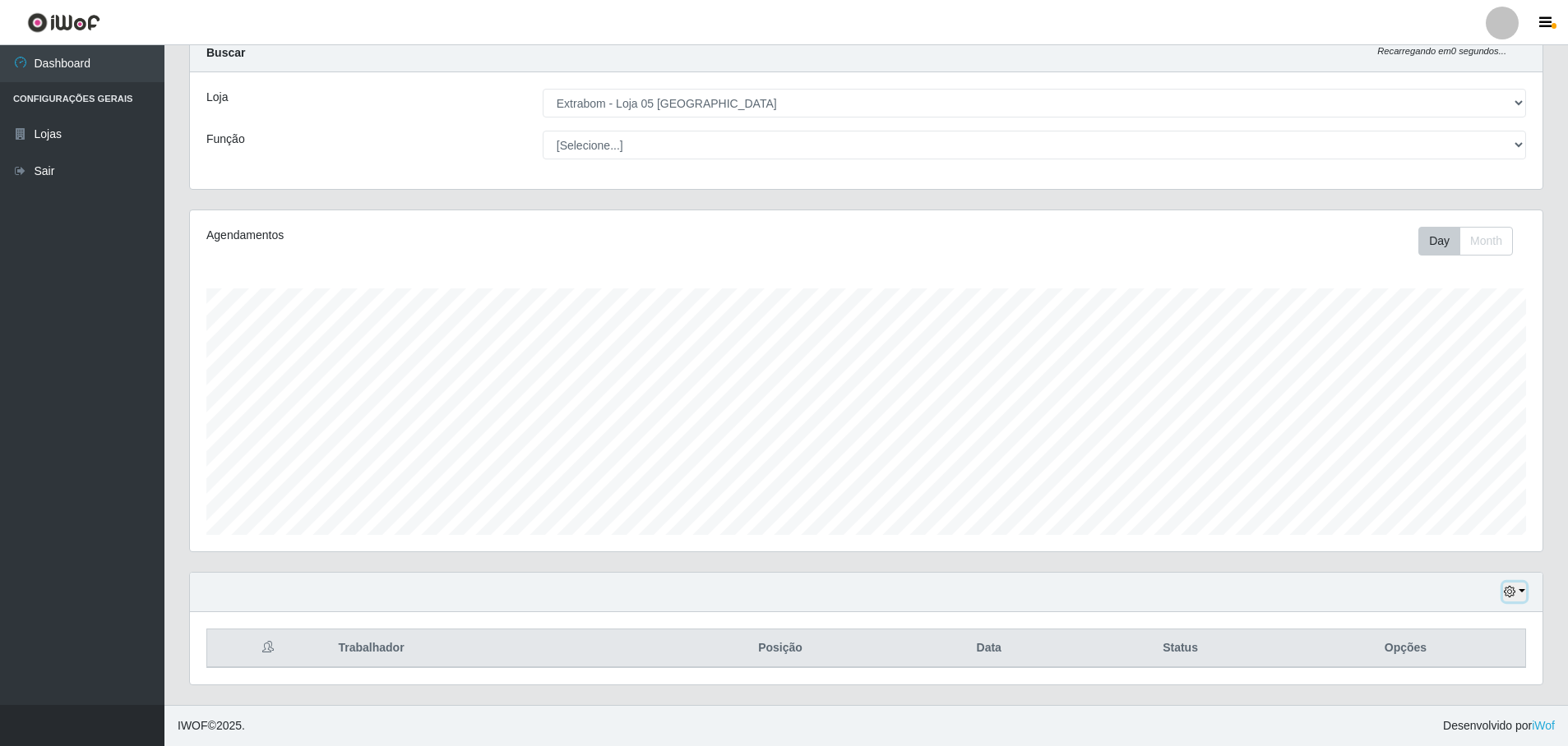
click at [1523, 592] on button "button" at bounding box center [1515, 592] width 23 height 19
click at [1475, 501] on button "3 dias" at bounding box center [1460, 496] width 130 height 34
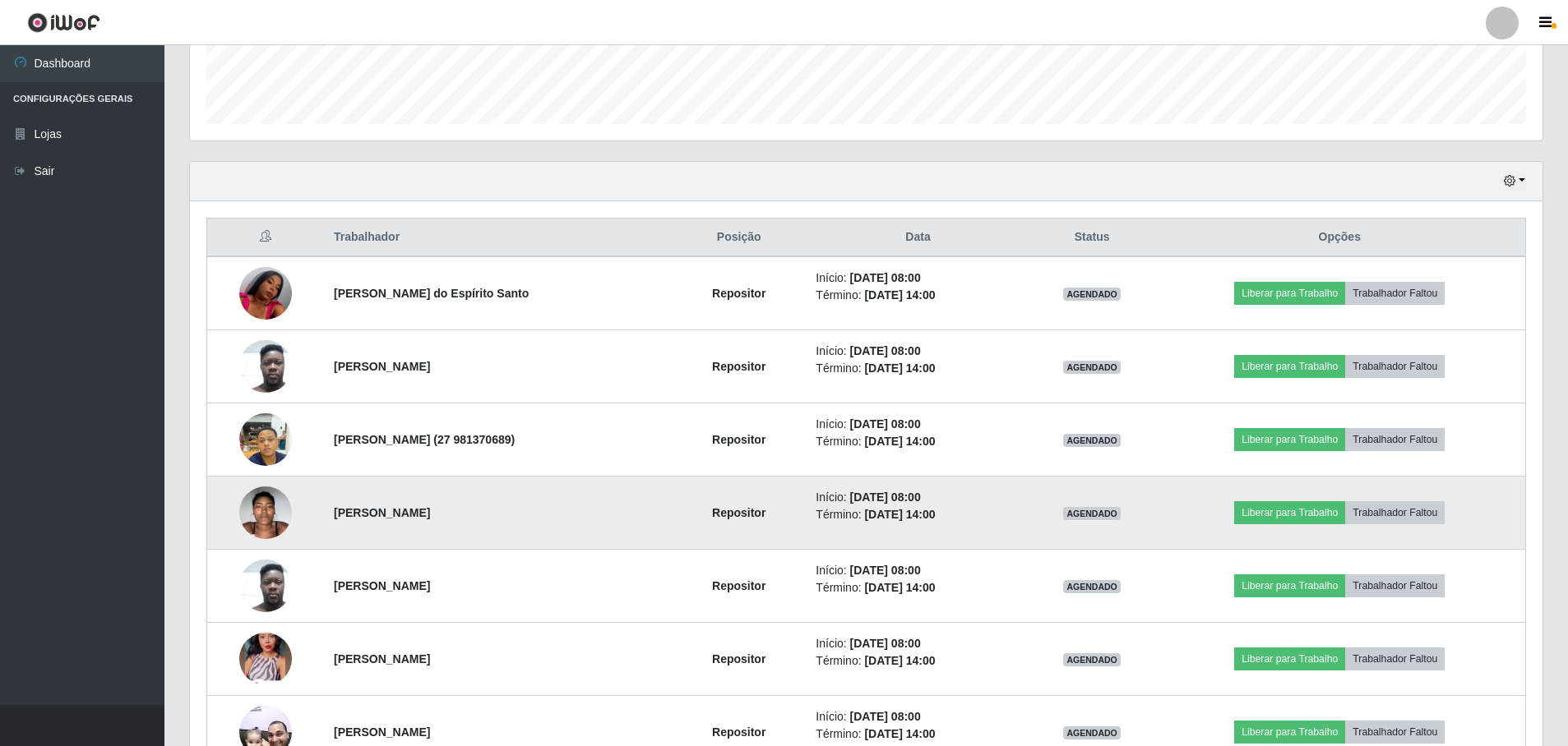
scroll to position [546, 0]
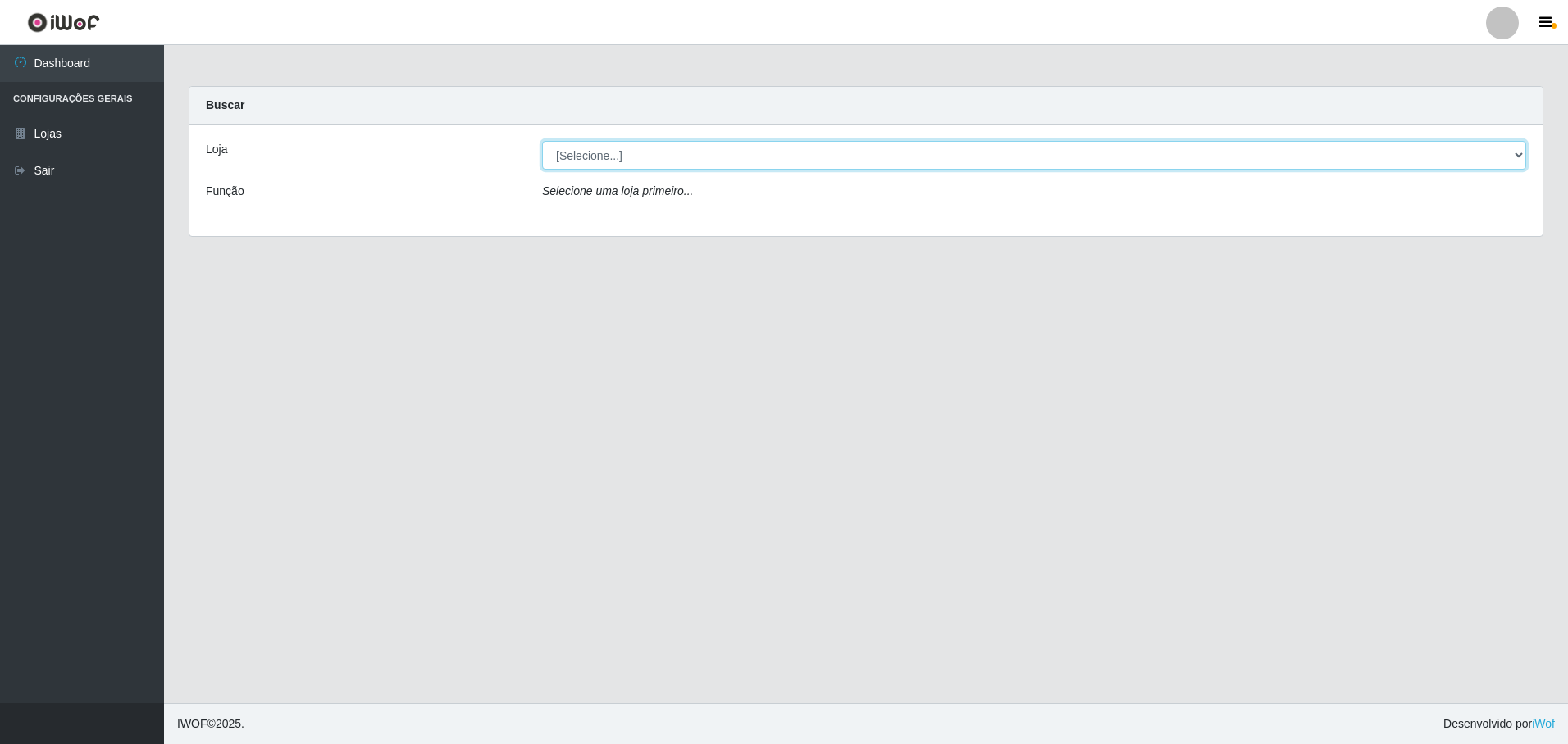
click at [590, 152] on select "[Selecione...] Extrabom - Loja 05 [GEOGRAPHIC_DATA]" at bounding box center [1033, 155] width 984 height 29
click at [542, 141] on select "[Selecione...] Extrabom - Loja 05 [GEOGRAPHIC_DATA]" at bounding box center [1033, 155] width 984 height 29
click at [605, 159] on select "[Selecione...] Extrabom - Loja 05 [GEOGRAPHIC_DATA]" at bounding box center [1033, 155] width 984 height 29
select select "494"
click at [542, 141] on select "[Selecione...] Extrabom - Loja 05 [GEOGRAPHIC_DATA]" at bounding box center [1033, 155] width 984 height 29
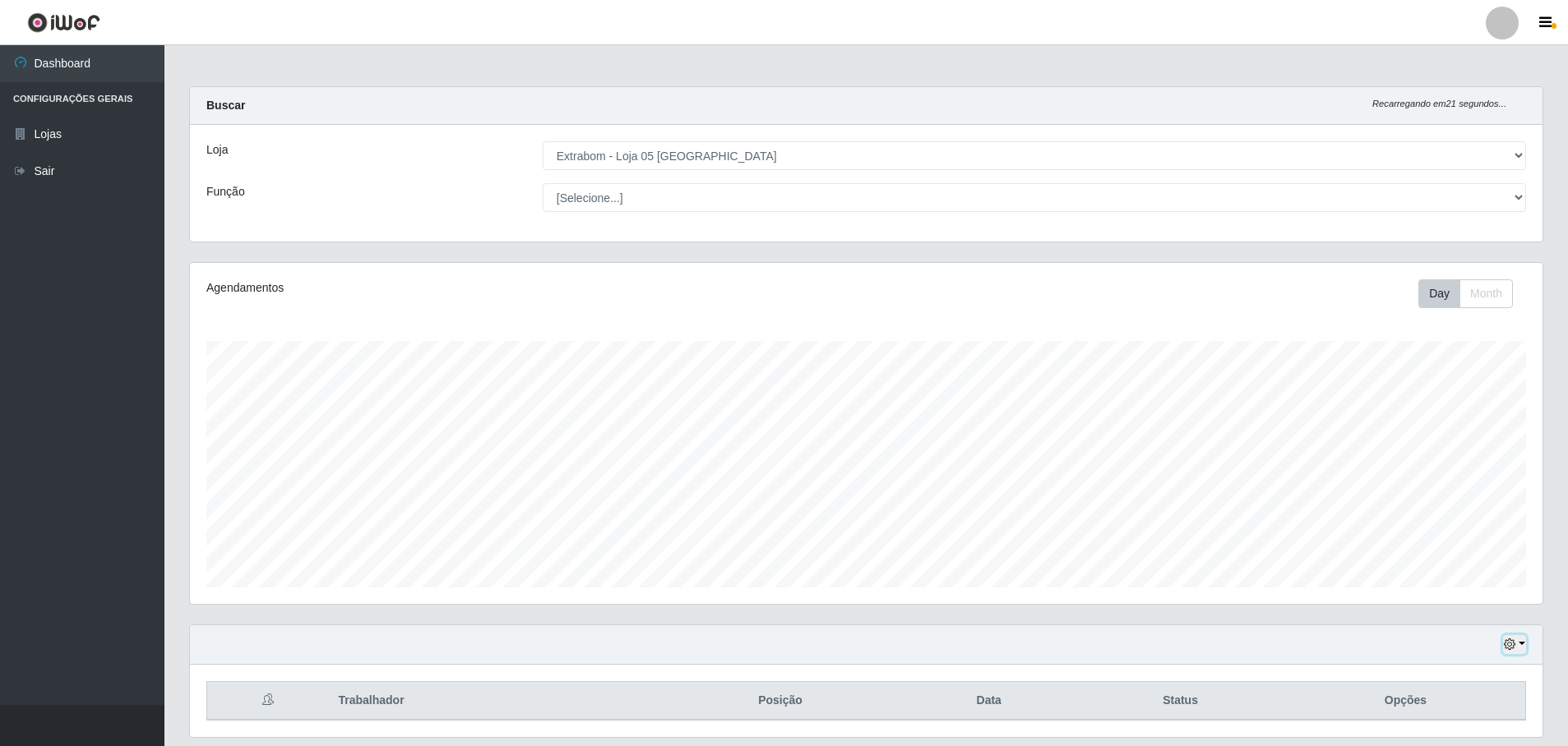
click at [1525, 643] on button "button" at bounding box center [1515, 645] width 23 height 19
click at [1460, 549] on button "3 dias" at bounding box center [1460, 549] width 130 height 34
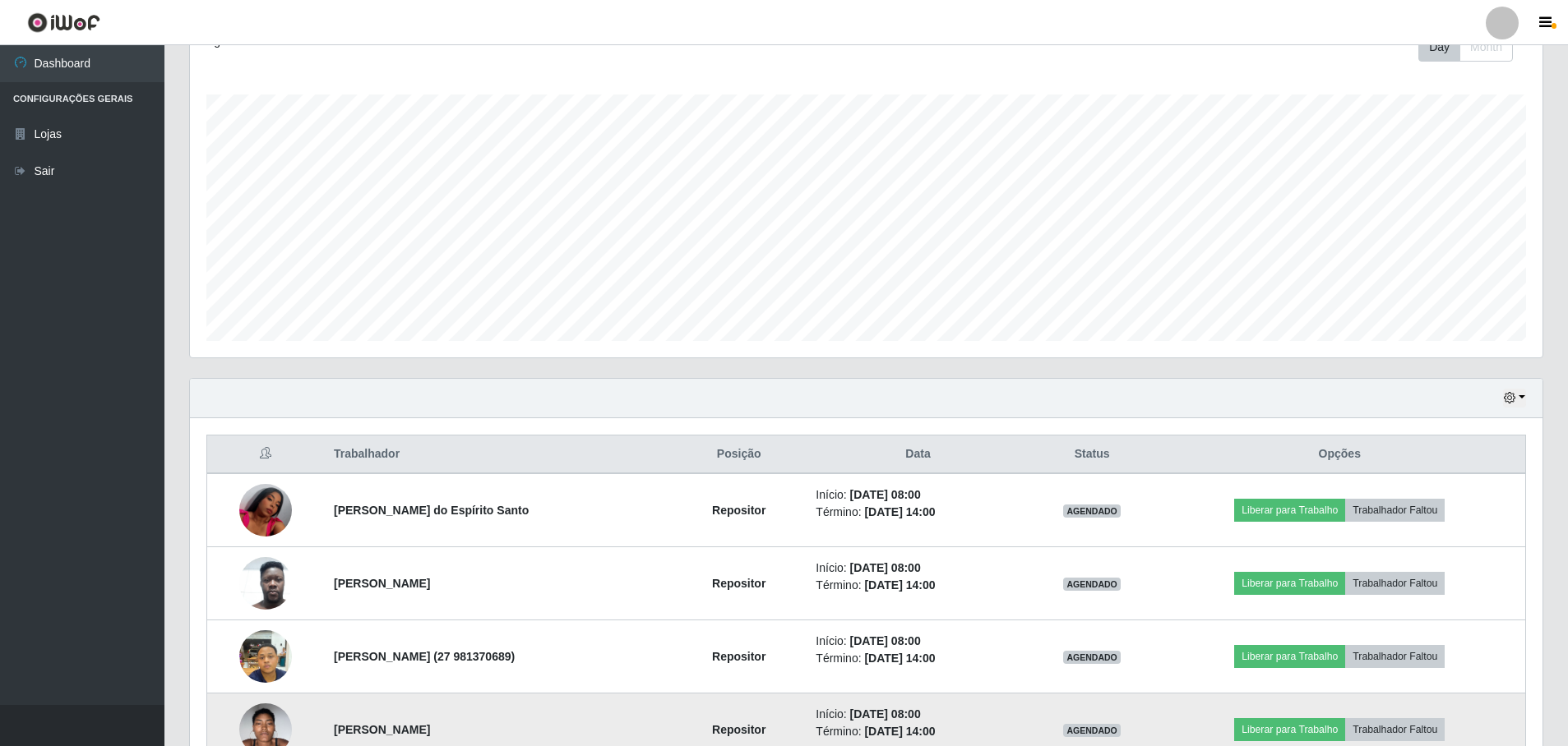
scroll to position [329, 0]
